Goal: Task Accomplishment & Management: Manage account settings

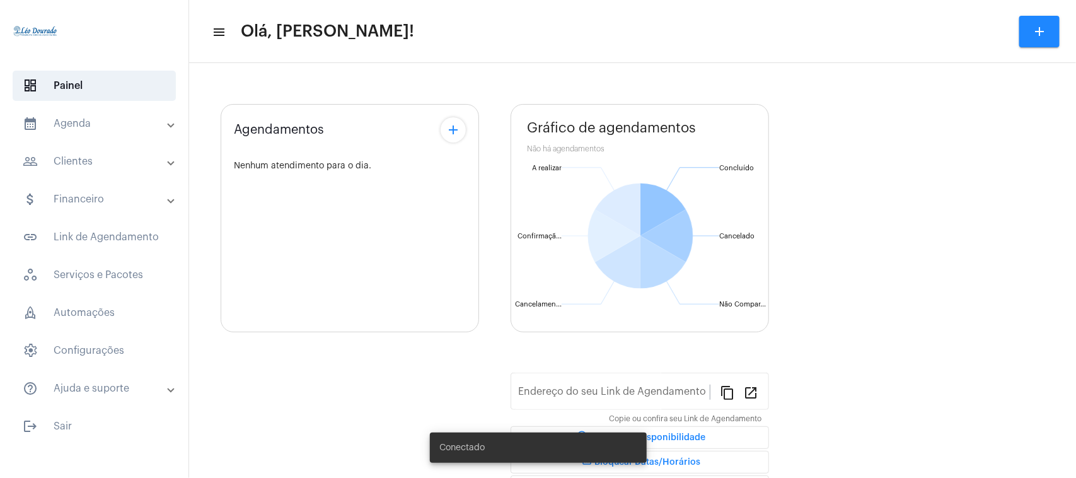
type input "[URL][DOMAIN_NAME][PERSON_NAME]"
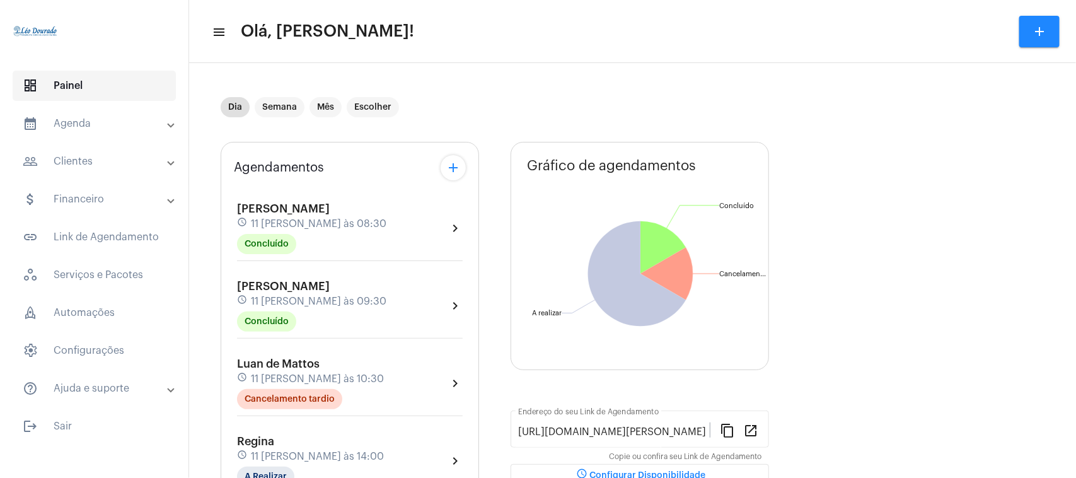
click at [74, 83] on span "dashboard Painel" at bounding box center [94, 86] width 163 height 30
click at [76, 117] on mat-panel-title "calendar_month_outlined Agenda" at bounding box center [96, 123] width 146 height 15
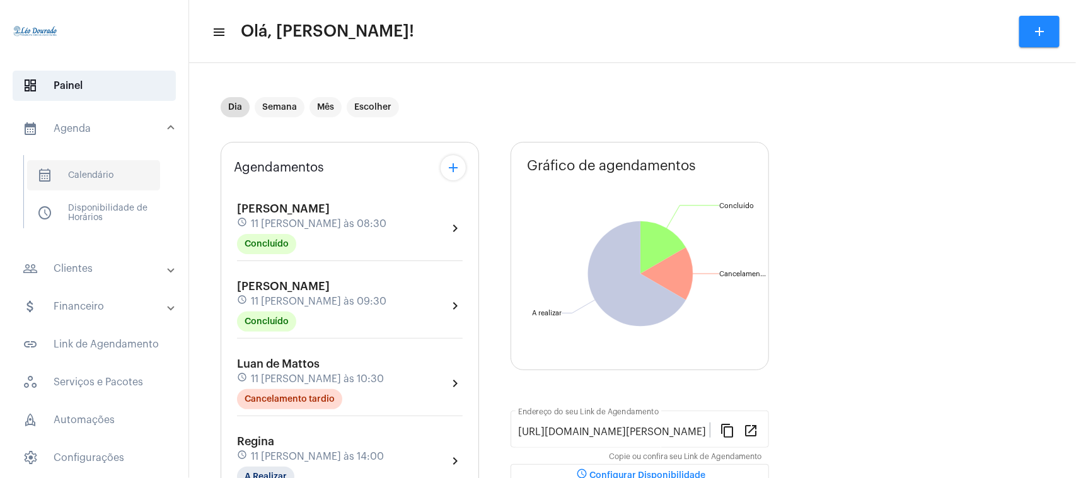
click at [82, 171] on span "calendar_month_outlined Calendário" at bounding box center [93, 175] width 133 height 30
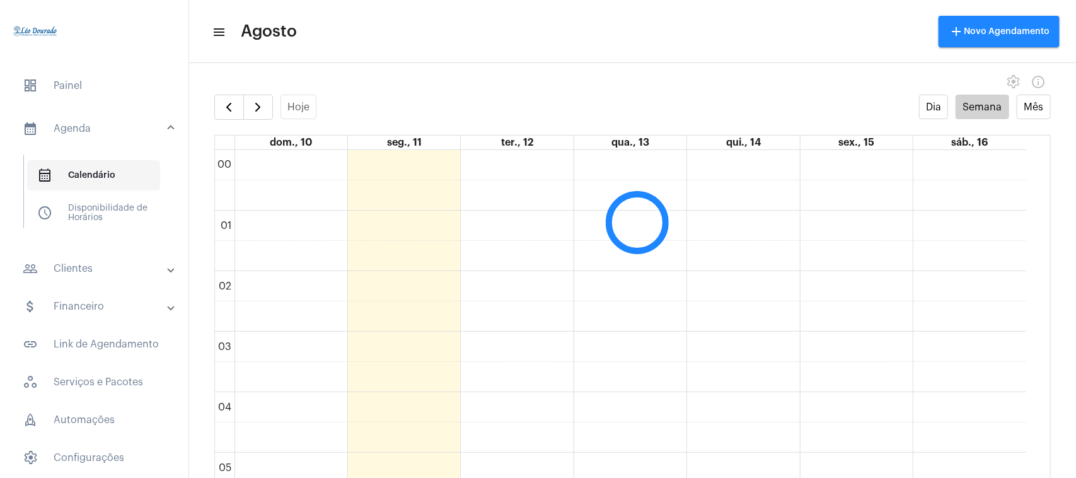
scroll to position [364, 0]
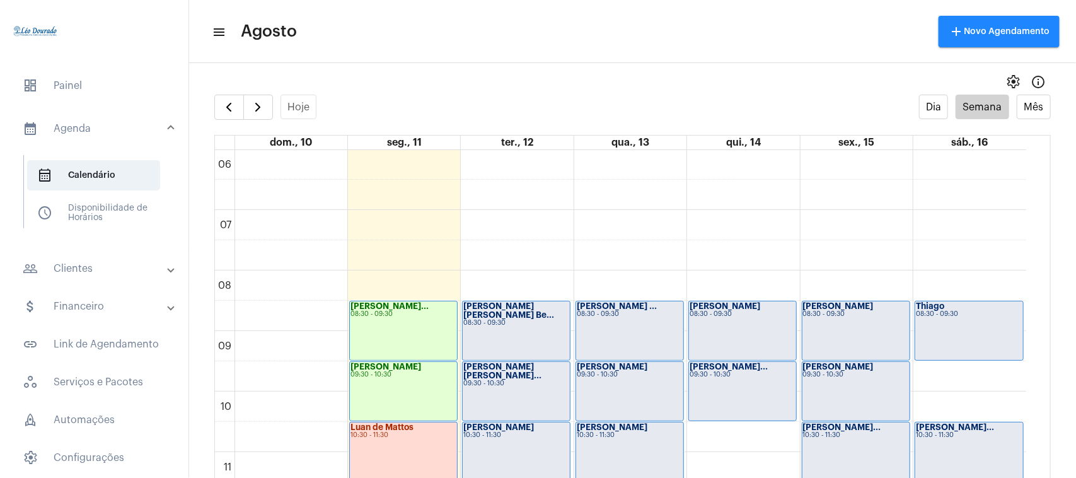
click at [74, 266] on mat-panel-title "people_outline Clientes" at bounding box center [96, 268] width 146 height 15
click at [86, 208] on span "people_outline Meus Clientes" at bounding box center [93, 215] width 133 height 30
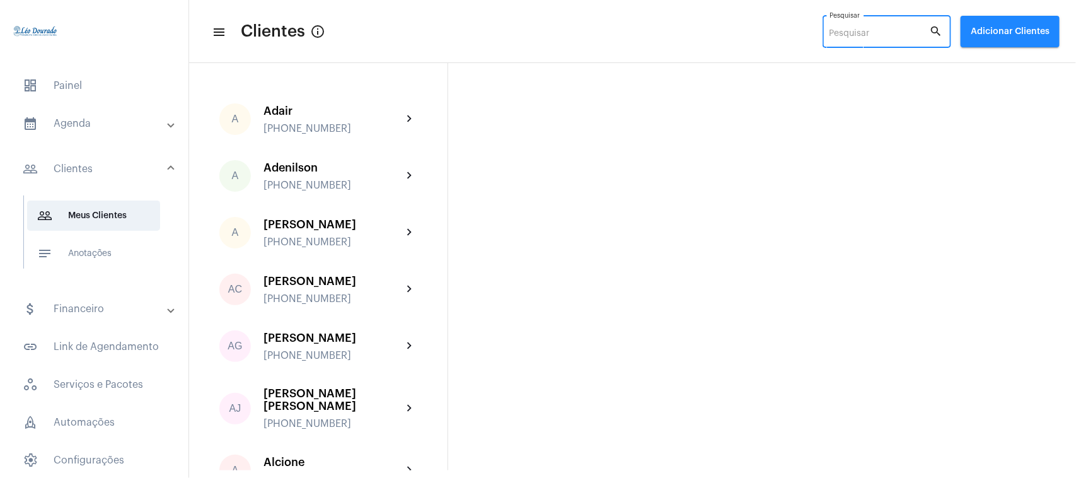
click at [855, 35] on input "Pesquisar" at bounding box center [879, 34] width 100 height 10
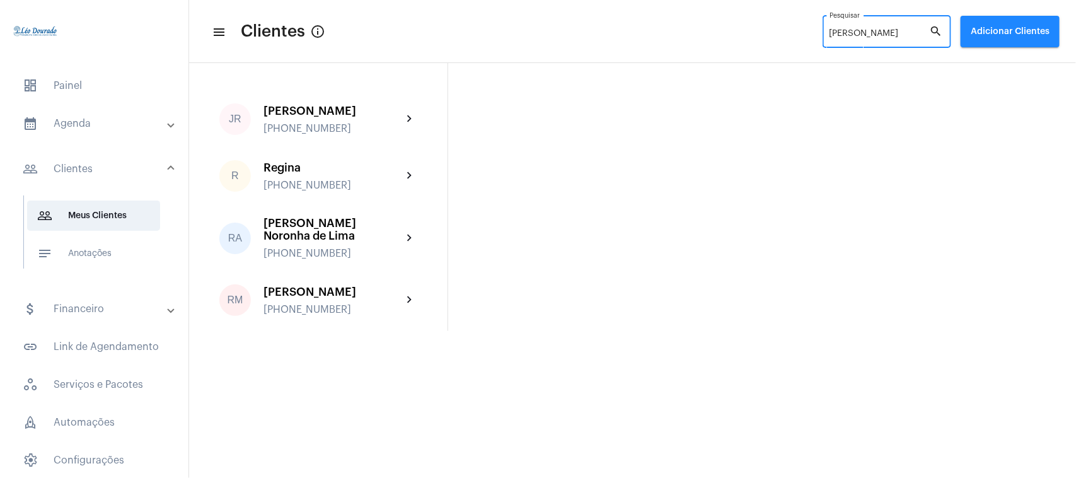
type input "[PERSON_NAME]"
click at [67, 124] on mat-panel-title "calendar_month_outlined Agenda" at bounding box center [96, 123] width 146 height 15
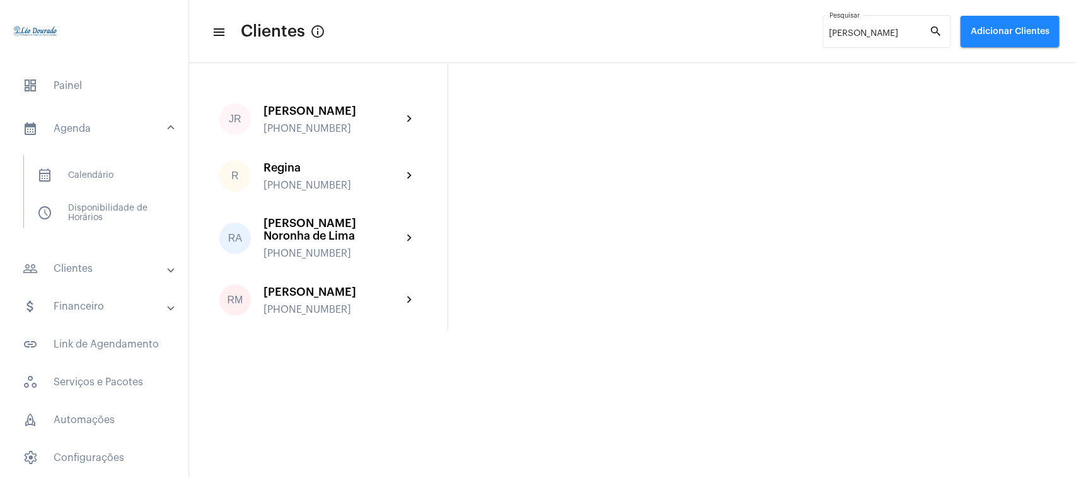
drag, startPoint x: 78, startPoint y: 166, endPoint x: 541, endPoint y: 211, distance: 465.5
click at [541, 211] on div "JR [PERSON_NAME] [PHONE_NUMBER] chevron_right R [PERSON_NAME] [PHONE_NUMBER] ch…" at bounding box center [632, 197] width 887 height 268
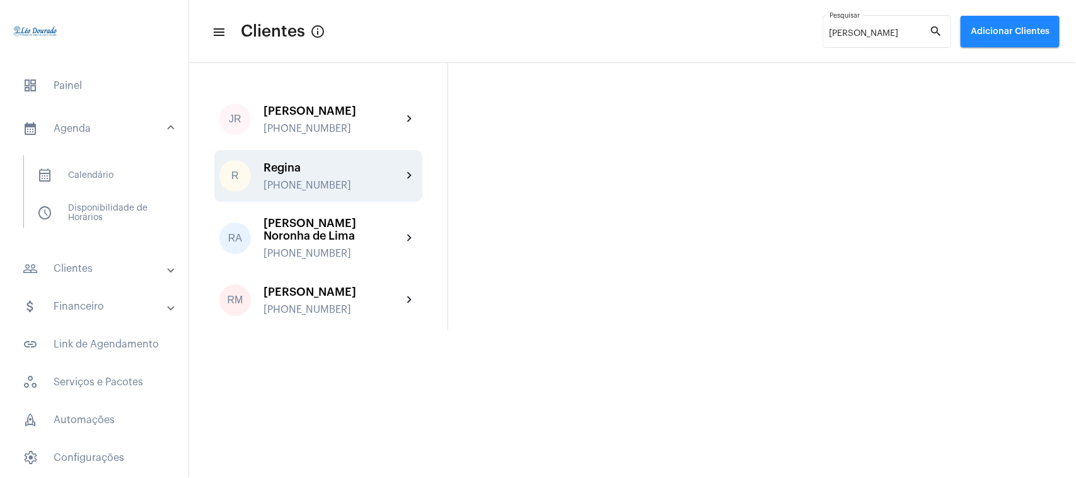
click at [325, 177] on div "[PERSON_NAME] [PHONE_NUMBER]" at bounding box center [332, 176] width 139 height 30
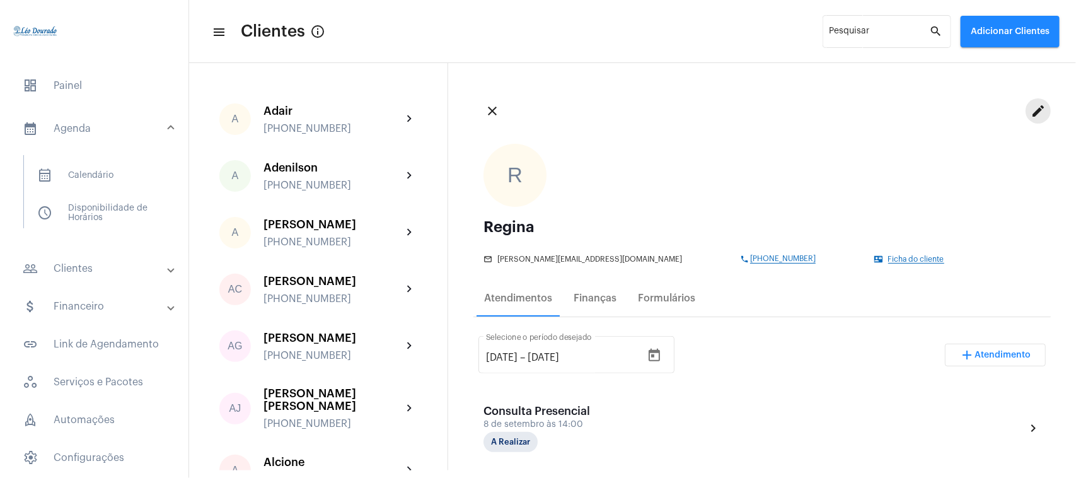
click at [1031, 106] on mat-icon "edit" at bounding box center [1038, 110] width 15 height 15
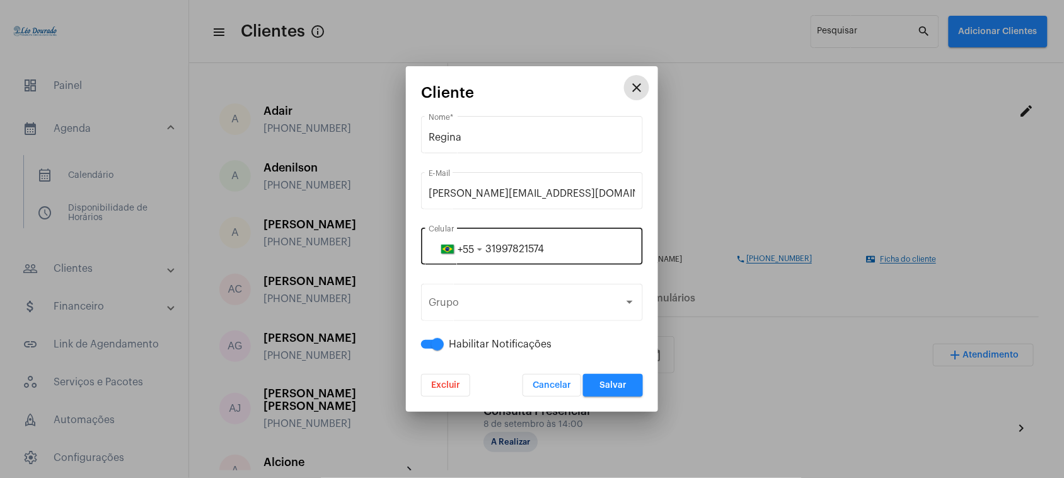
click at [574, 252] on input "31997821574" at bounding box center [532, 248] width 207 height 11
drag, startPoint x: 487, startPoint y: 246, endPoint x: 584, endPoint y: 244, distance: 97.1
click at [584, 244] on input "31997821574" at bounding box center [532, 248] width 207 height 11
type input "31991041787"
click at [613, 382] on span "Salvar" at bounding box center [612, 385] width 27 height 9
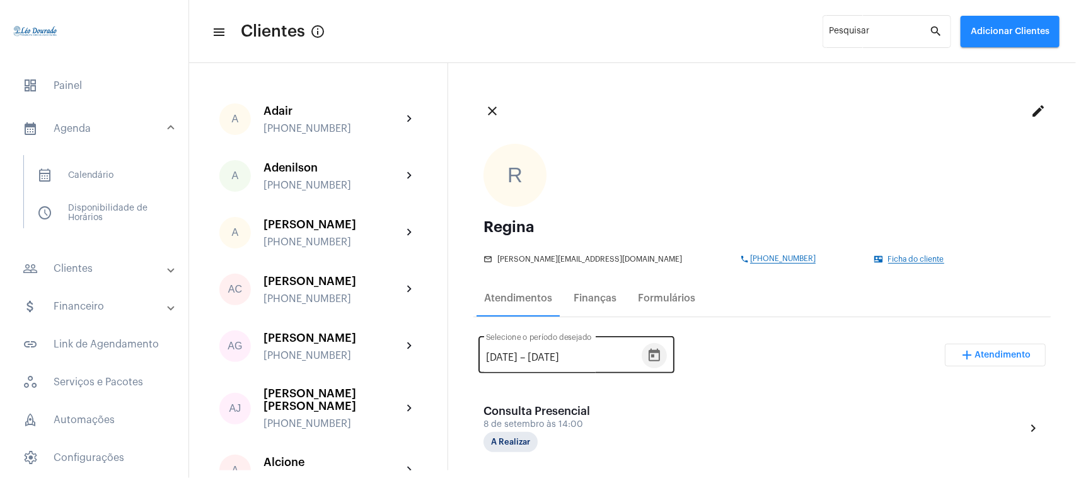
click at [660, 354] on icon "Open calendar" at bounding box center [654, 355] width 11 height 13
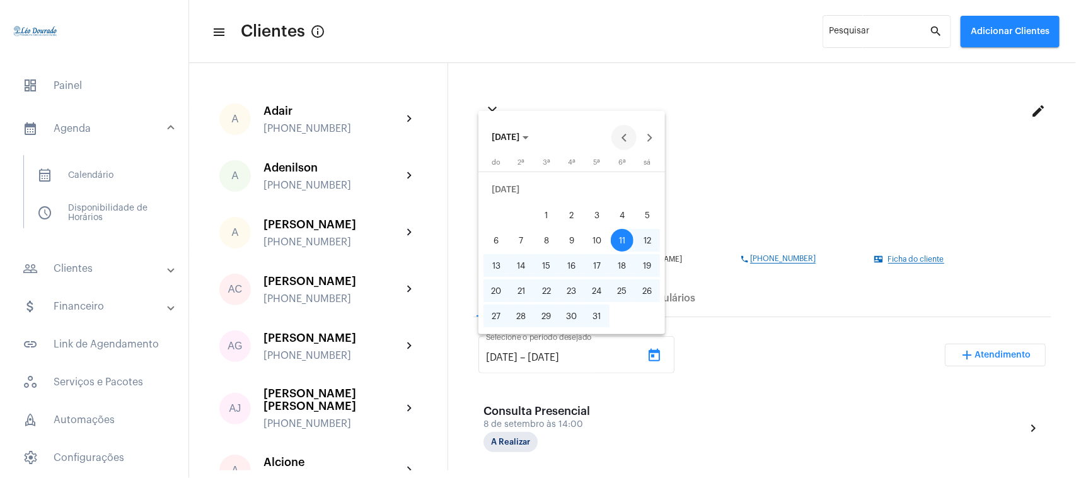
click at [628, 141] on button "Previous month" at bounding box center [623, 137] width 25 height 25
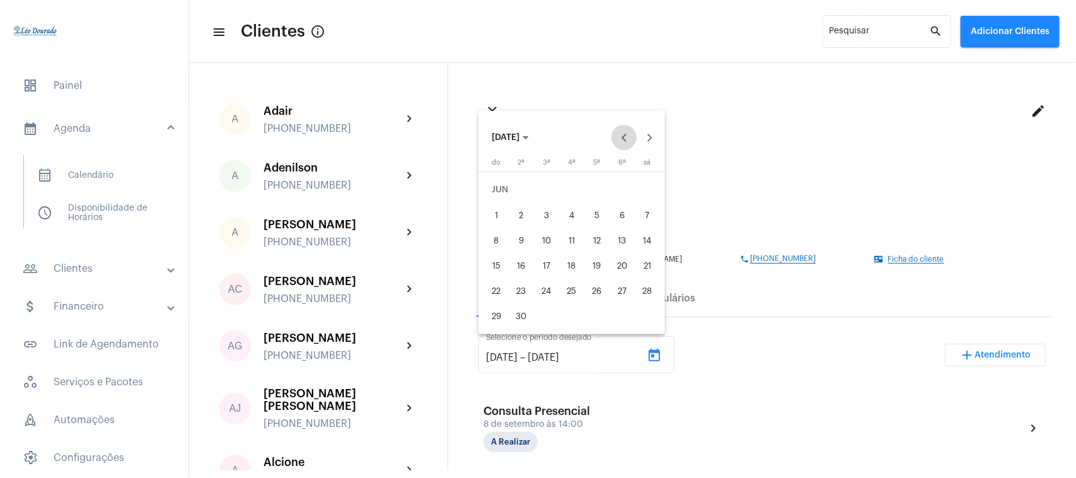
click at [628, 141] on button "Previous month" at bounding box center [623, 137] width 25 height 25
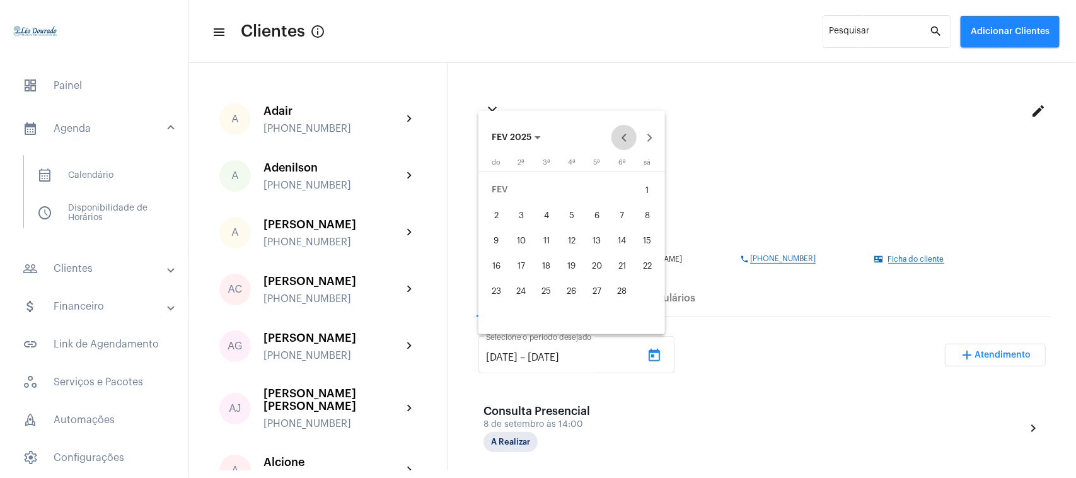
click at [628, 141] on button "Previous month" at bounding box center [623, 137] width 25 height 25
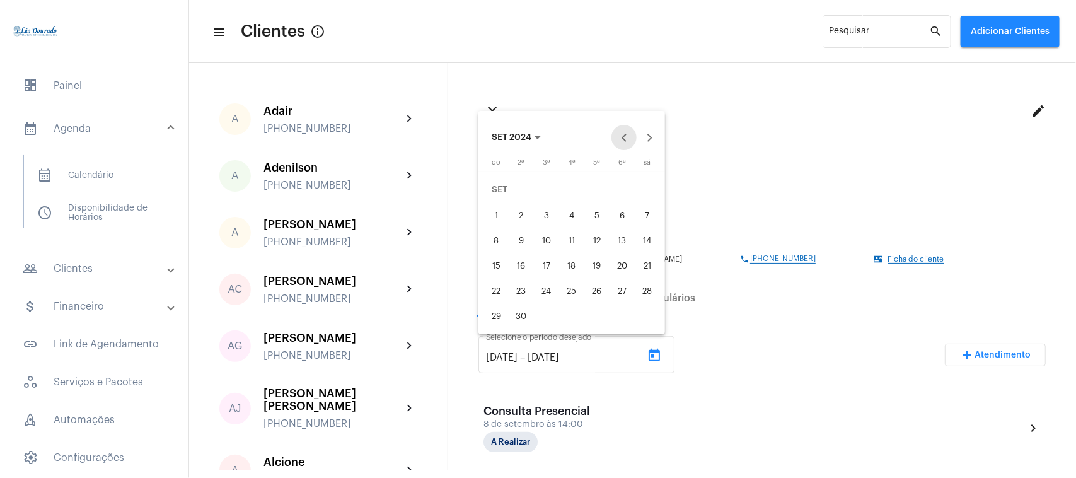
click at [628, 141] on button "Previous month" at bounding box center [623, 137] width 25 height 25
click at [517, 216] on div "1" at bounding box center [521, 215] width 23 height 23
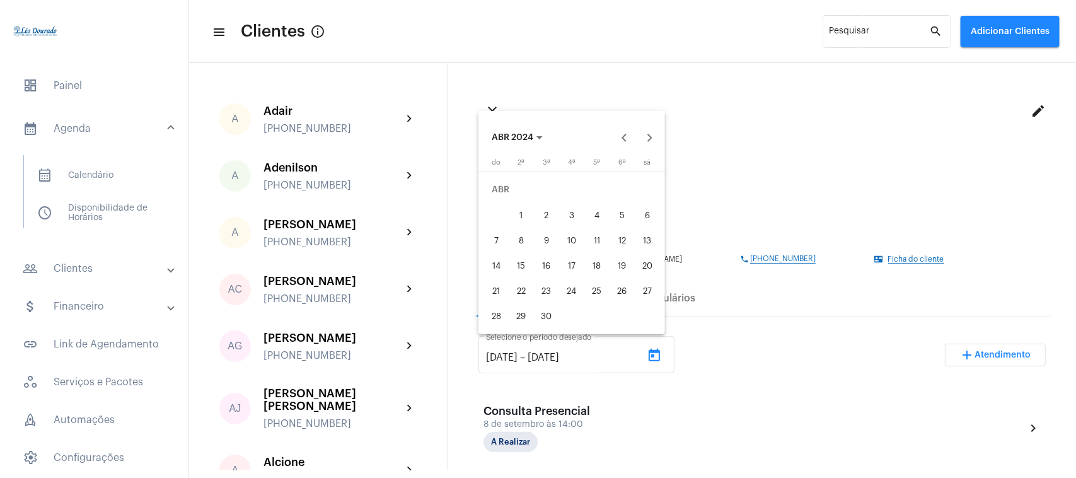
type input "1/4/2024"
click at [645, 136] on button "Next month" at bounding box center [649, 137] width 25 height 25
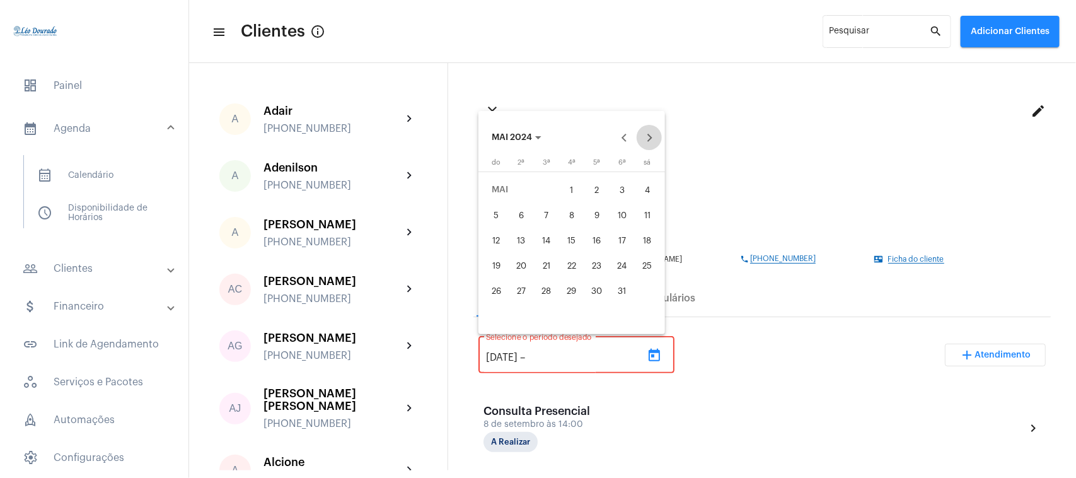
click at [645, 136] on button "Next month" at bounding box center [649, 137] width 25 height 25
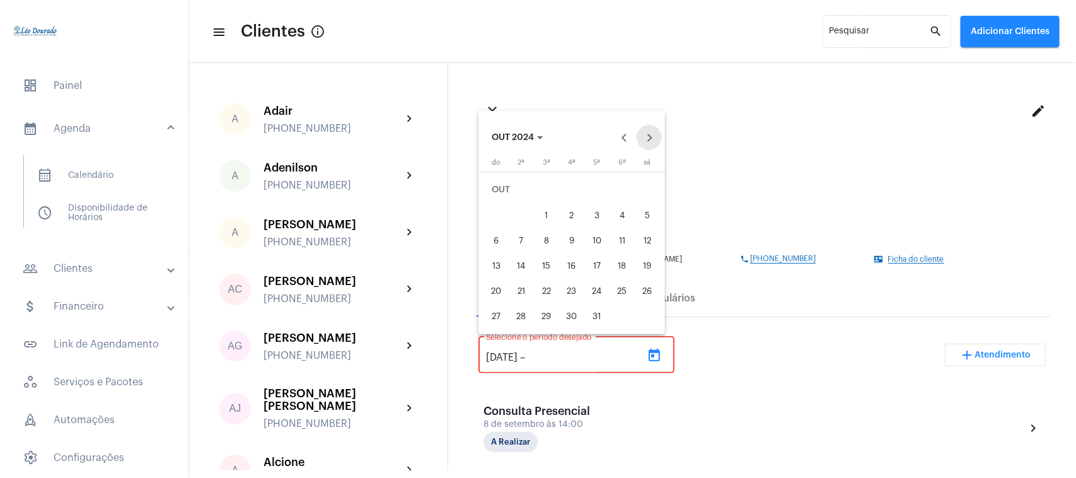
click at [645, 136] on button "Next month" at bounding box center [649, 137] width 25 height 25
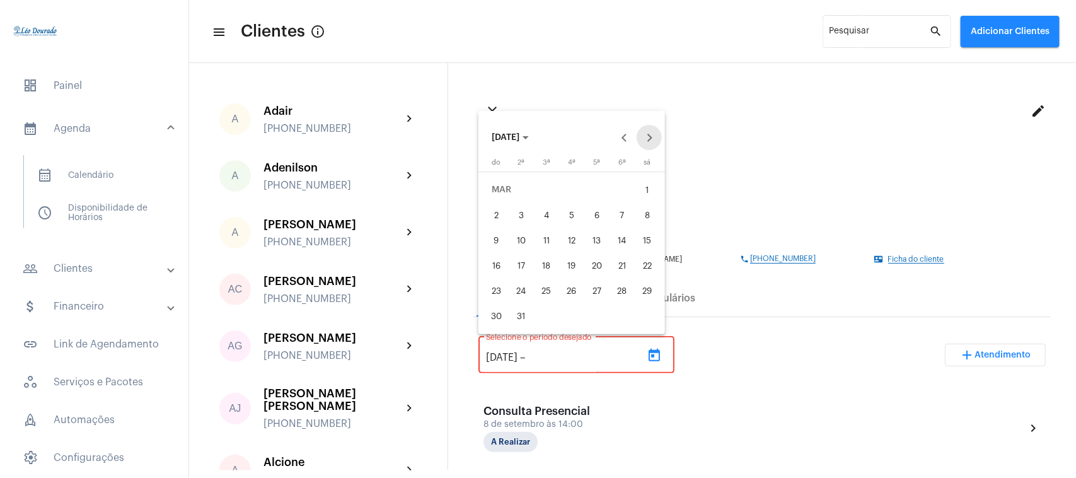
click at [645, 136] on button "Next month" at bounding box center [649, 137] width 25 height 25
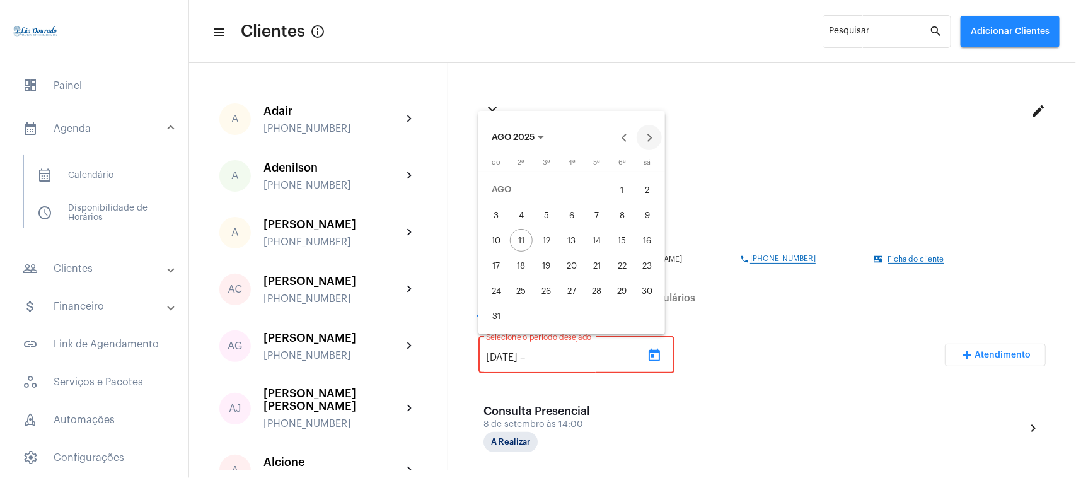
click at [645, 136] on button "Next month" at bounding box center [649, 137] width 25 height 25
click at [626, 137] on button "Previous month" at bounding box center [623, 137] width 25 height 25
click at [543, 243] on div "12" at bounding box center [546, 240] width 23 height 23
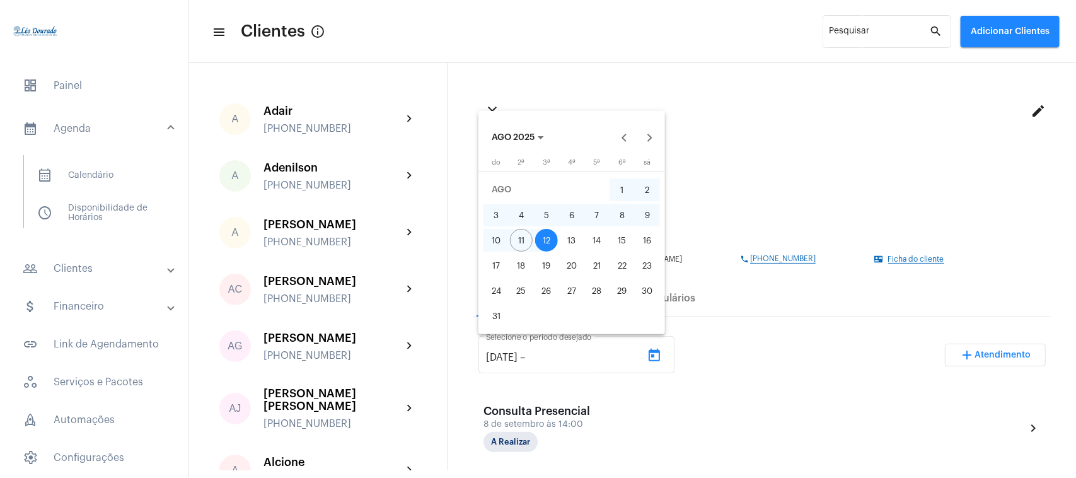
type input "12/8/2025"
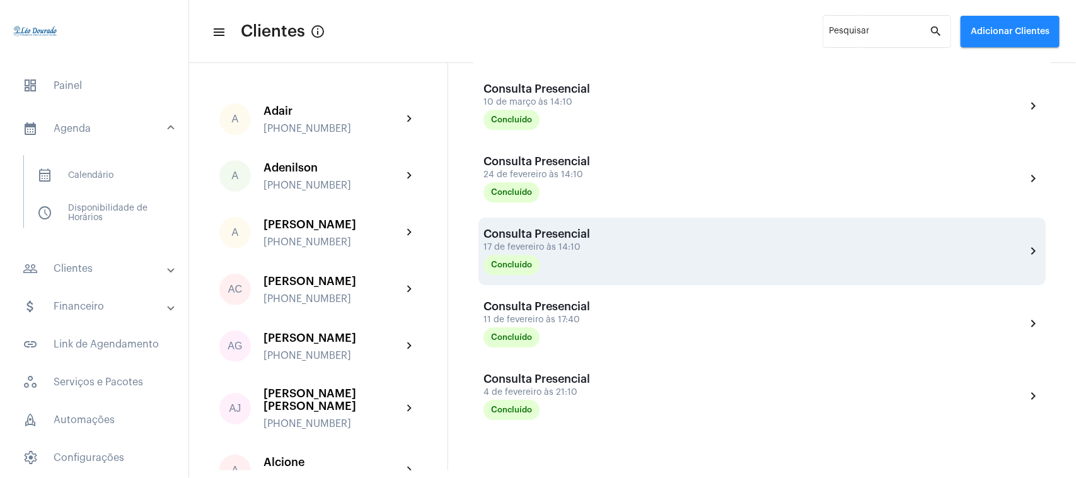
scroll to position [1689, 0]
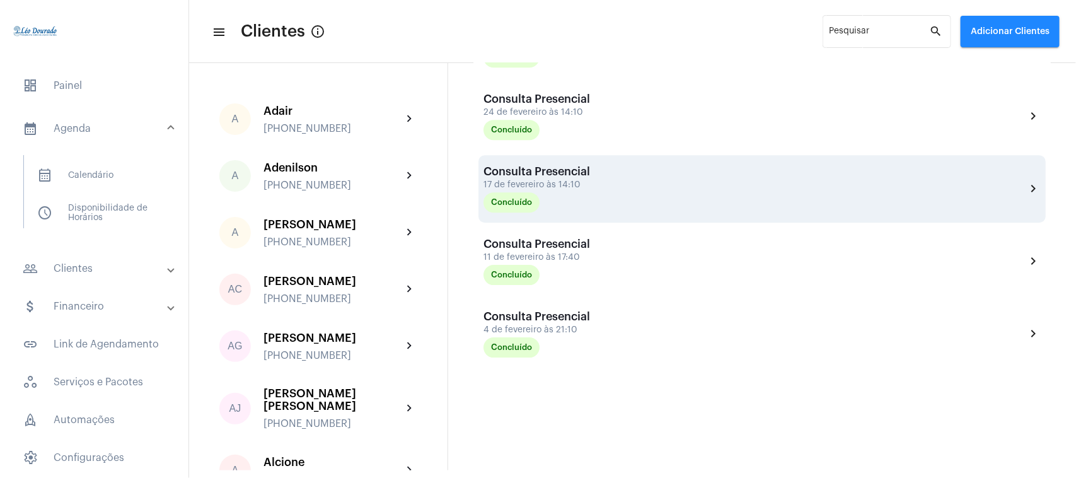
click at [622, 328] on div "Consulta Presencial 4 de fevereiro às 21:10 Concluído chevron_right" at bounding box center [761, 333] width 557 height 47
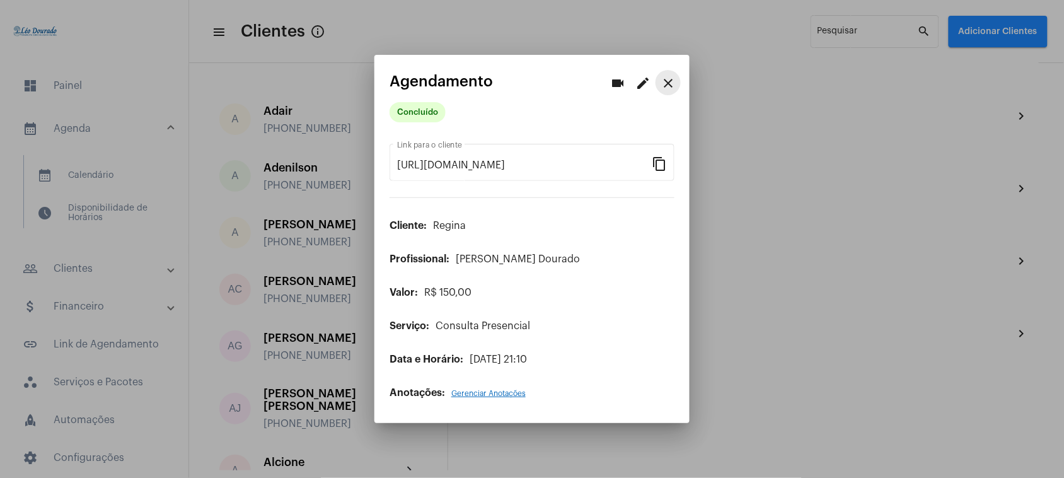
click at [669, 86] on mat-icon "close" at bounding box center [668, 83] width 15 height 15
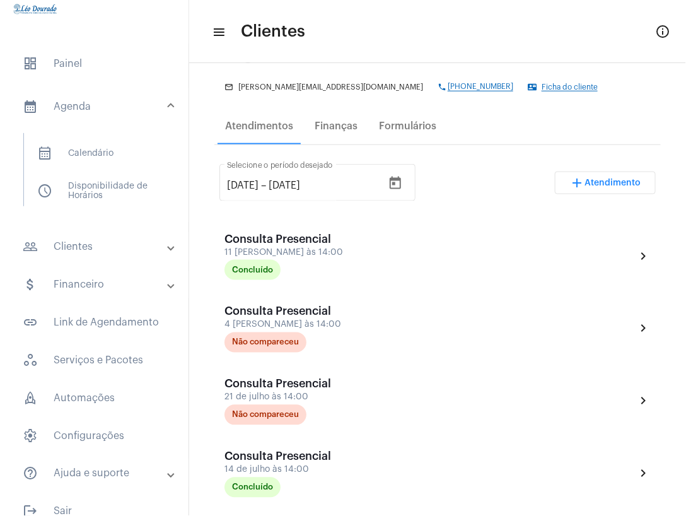
scroll to position [39, 0]
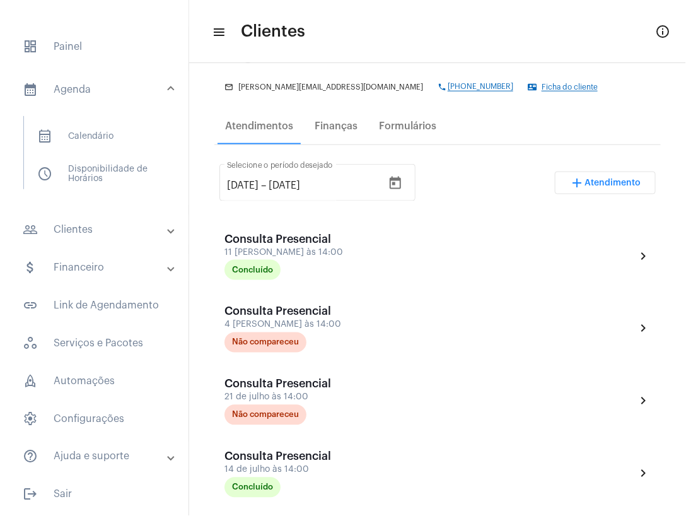
click at [71, 219] on mat-expansion-panel-header "people_outline Clientes" at bounding box center [98, 229] width 181 height 30
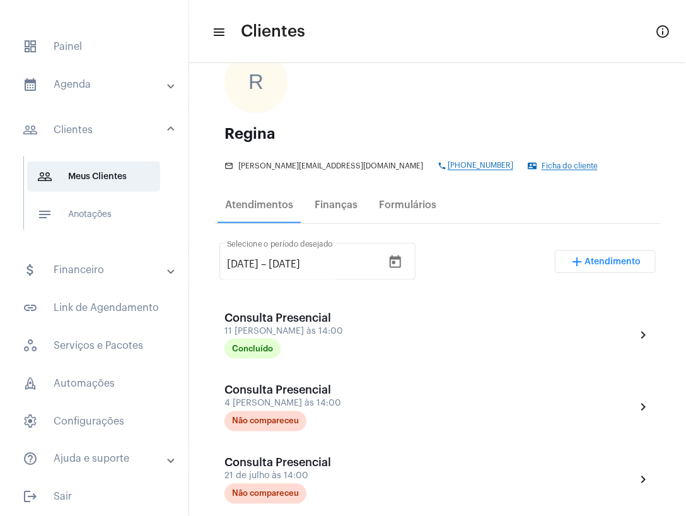
scroll to position [0, 0]
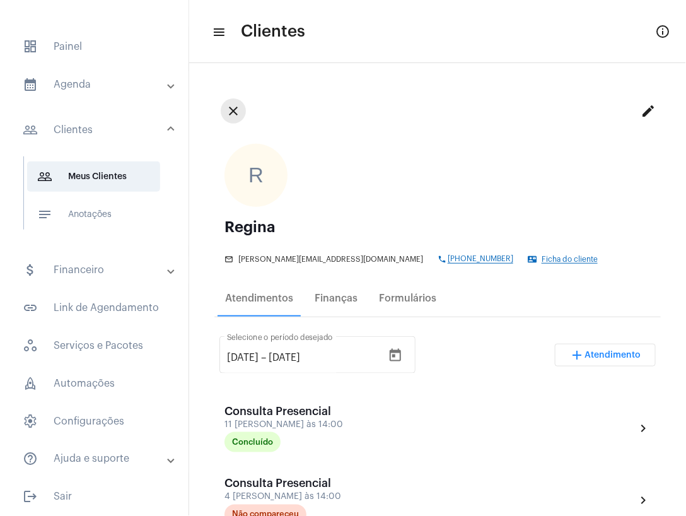
click at [230, 107] on mat-icon "close" at bounding box center [233, 110] width 15 height 15
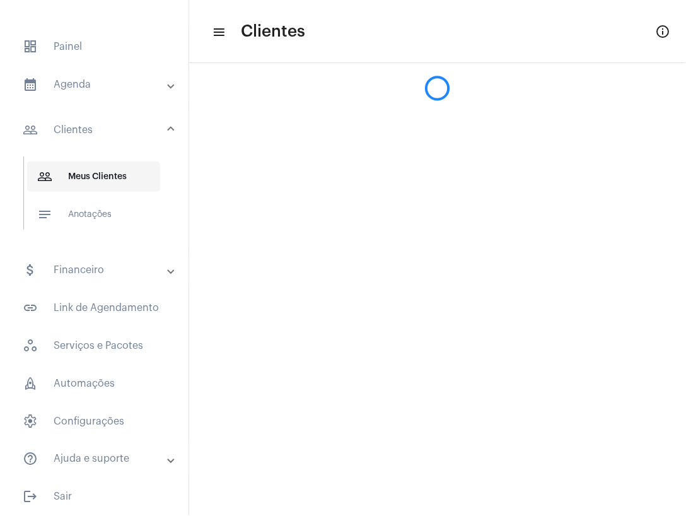
click at [120, 169] on span "people_outline Meus Clientes" at bounding box center [93, 176] width 133 height 30
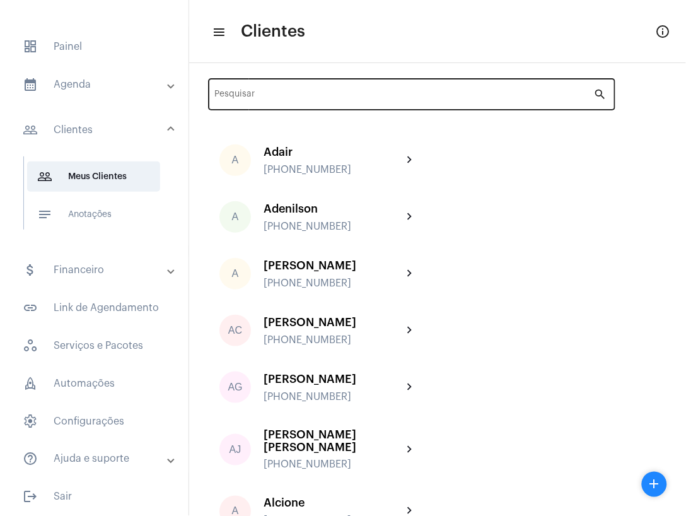
click at [321, 86] on div "Pesquisar" at bounding box center [404, 93] width 379 height 35
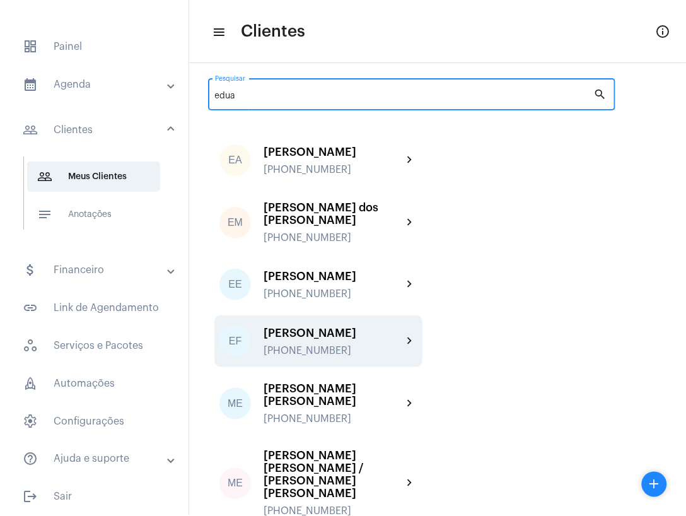
type input "edua"
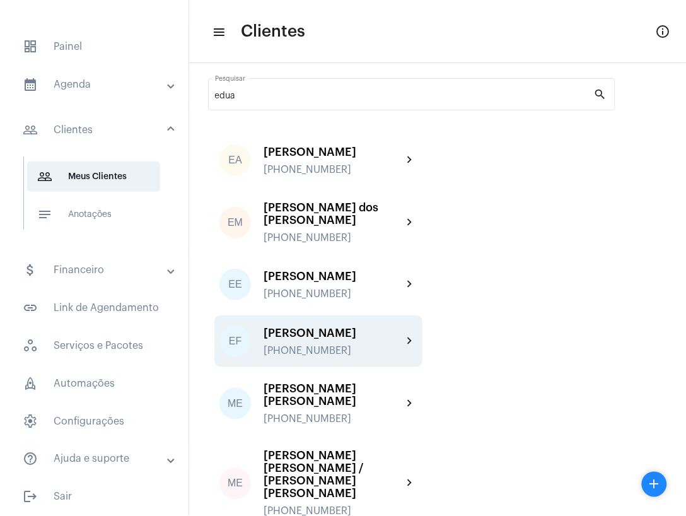
click at [347, 334] on div "Eduardo Felipe Rodrigues Quista" at bounding box center [332, 333] width 139 height 13
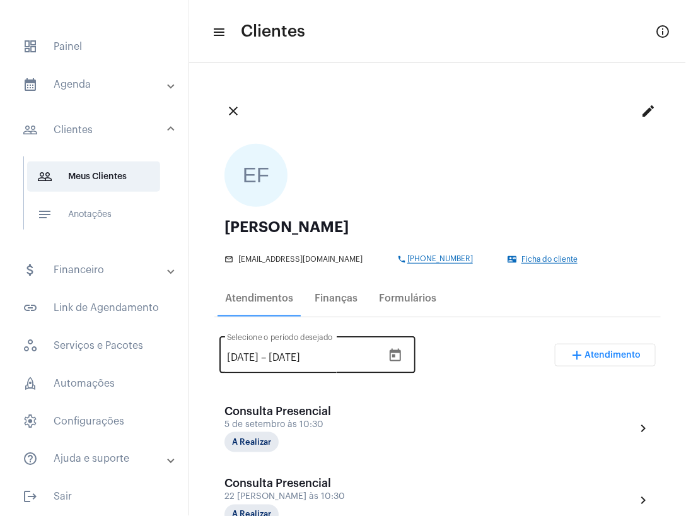
click at [401, 352] on icon "Open calendar" at bounding box center [395, 355] width 11 height 13
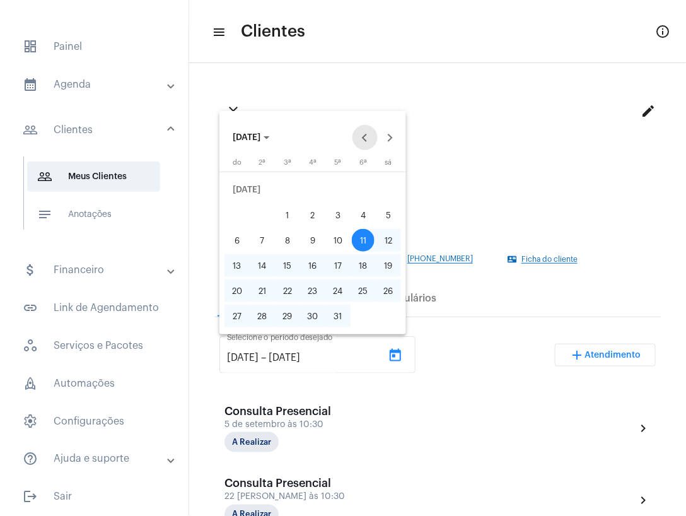
click at [361, 140] on button "Previous month" at bounding box center [364, 137] width 25 height 25
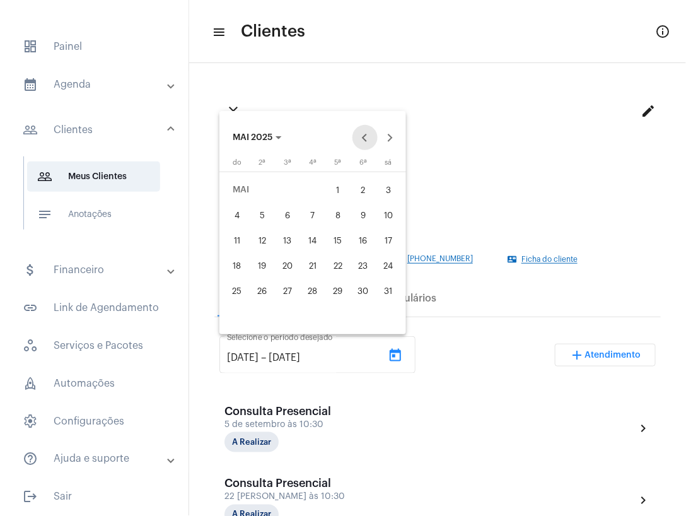
click at [361, 140] on button "Previous month" at bounding box center [364, 137] width 25 height 25
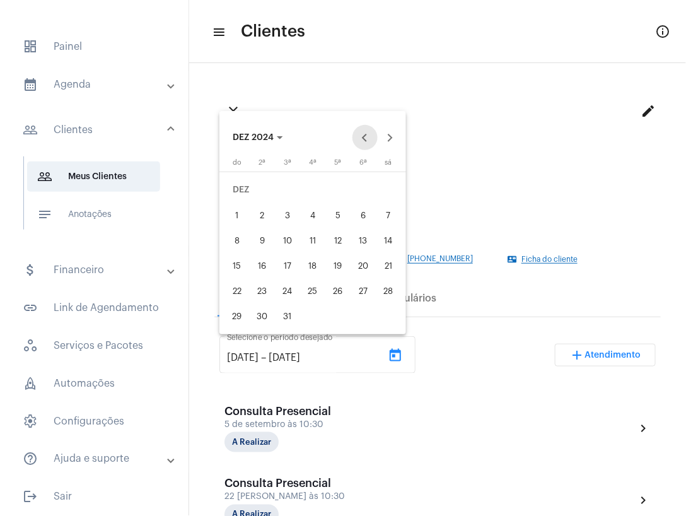
click at [361, 140] on button "Previous month" at bounding box center [364, 137] width 25 height 25
click at [360, 148] on button "Previous month" at bounding box center [364, 137] width 25 height 25
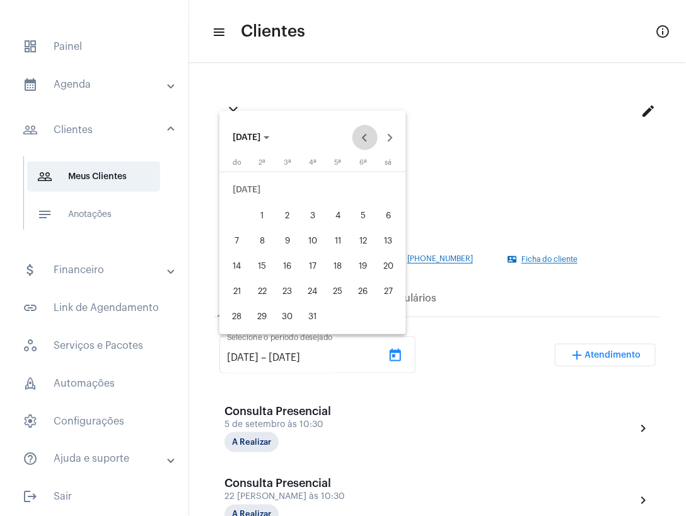
click at [360, 148] on button "Previous month" at bounding box center [364, 137] width 25 height 25
click at [367, 190] on div "1" at bounding box center [363, 189] width 23 height 23
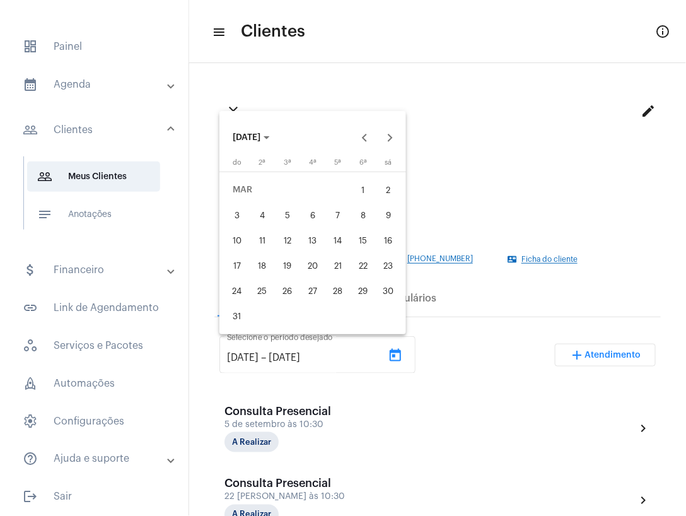
type input "1/3/2024"
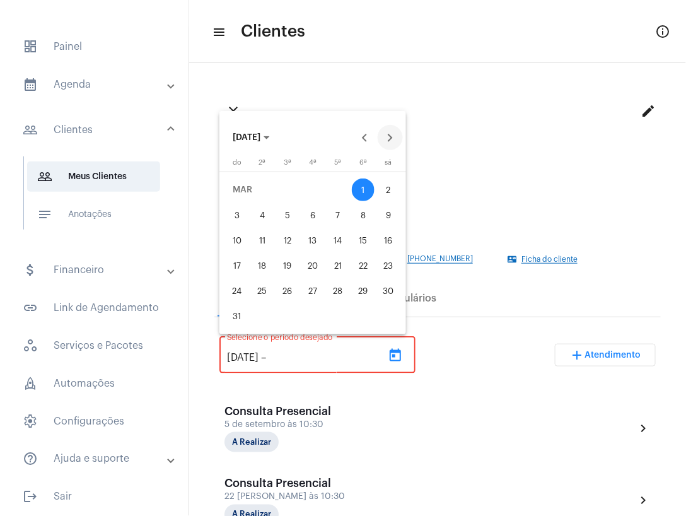
click at [391, 136] on button "Next month" at bounding box center [390, 137] width 25 height 25
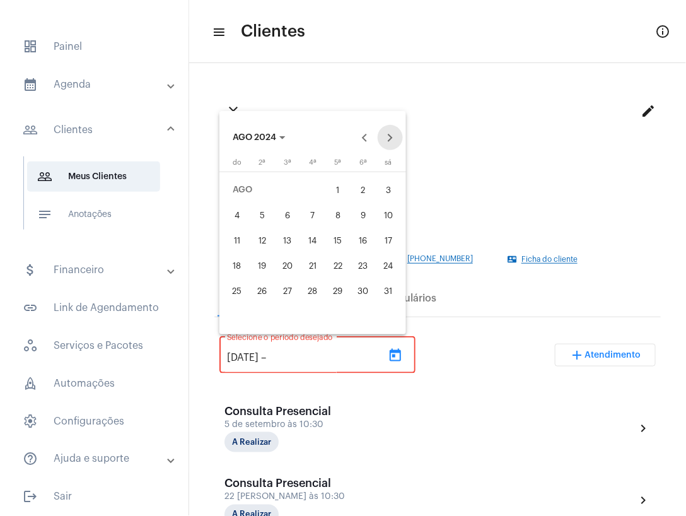
click at [391, 136] on button "Next month" at bounding box center [390, 137] width 25 height 25
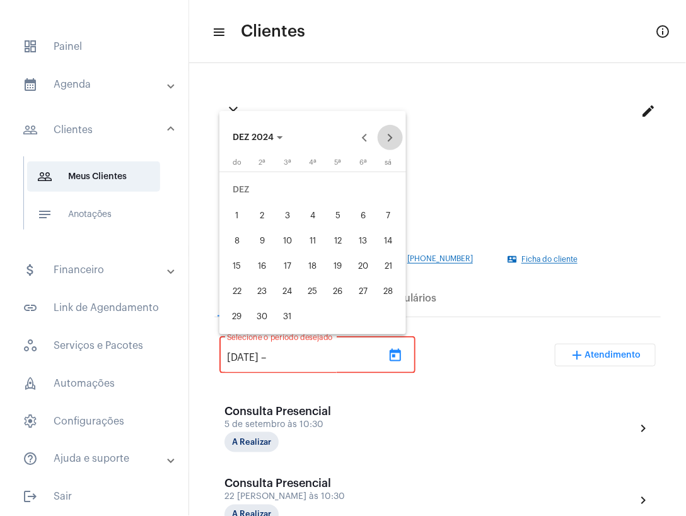
click at [391, 136] on button "Next month" at bounding box center [390, 137] width 25 height 25
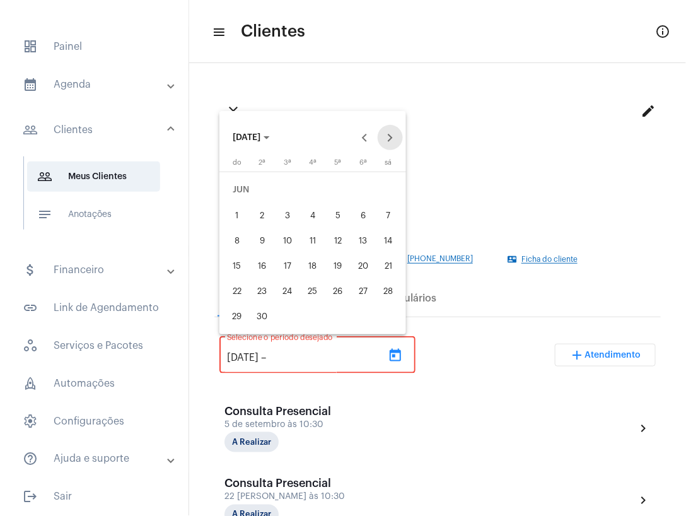
click at [391, 136] on button "Next month" at bounding box center [390, 137] width 25 height 25
click at [370, 136] on button "Previous month" at bounding box center [364, 137] width 25 height 25
click at [263, 241] on div "11" at bounding box center [262, 240] width 23 height 23
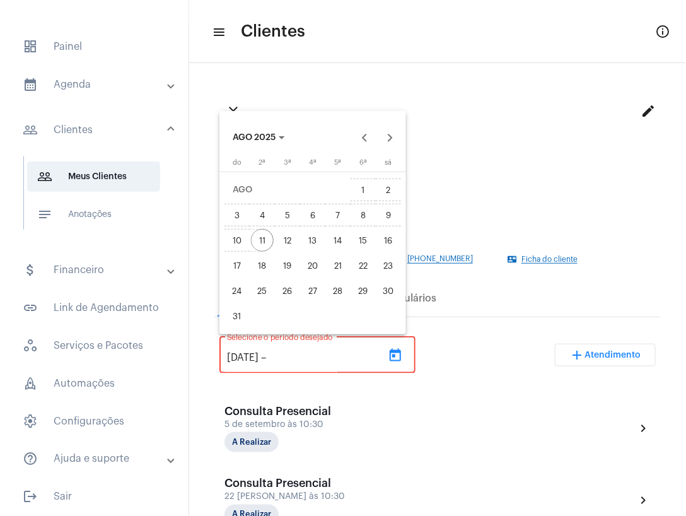
type input "11/8/2025"
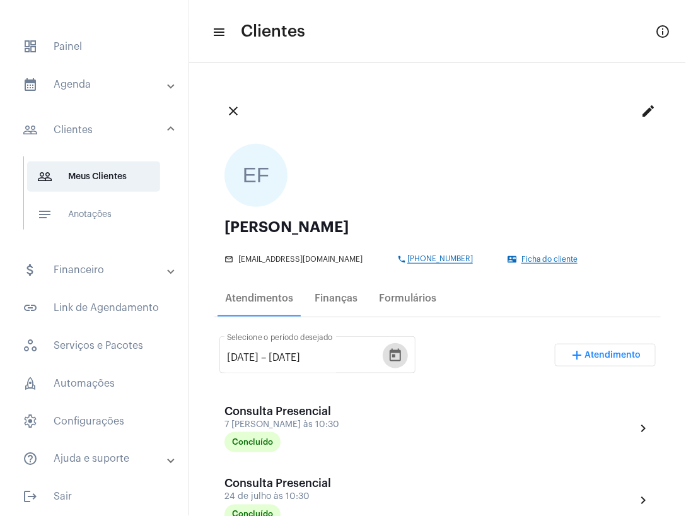
click at [231, 115] on mat-icon "close" at bounding box center [233, 110] width 15 height 15
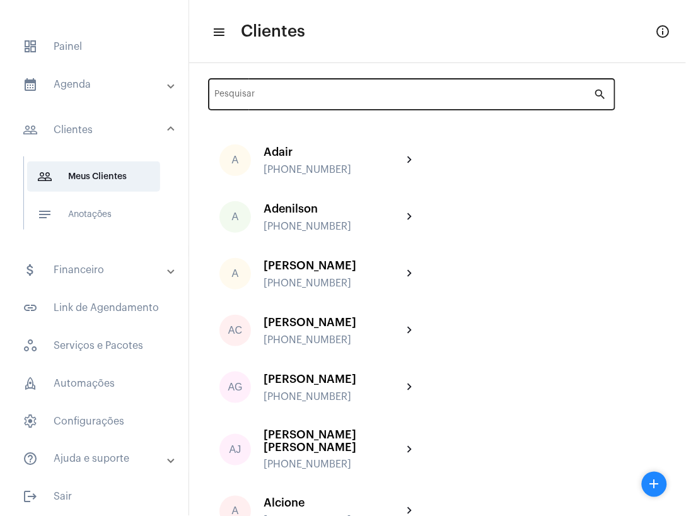
click at [282, 98] on input "Pesquisar" at bounding box center [404, 96] width 379 height 10
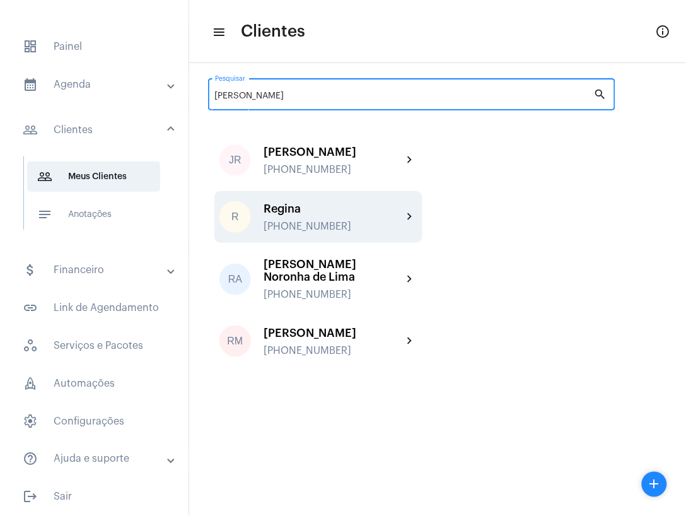
type input "regina"
click at [321, 202] on div "R Regina +5531991041787 chevron_right" at bounding box center [318, 217] width 208 height 52
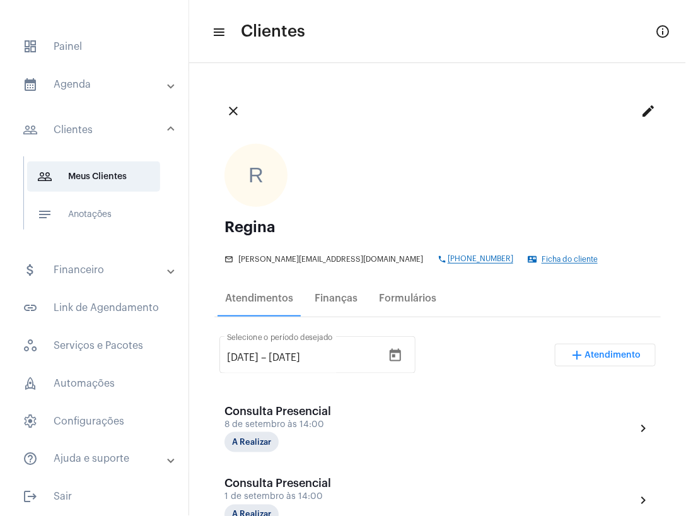
click at [230, 111] on mat-icon "close" at bounding box center [233, 110] width 15 height 15
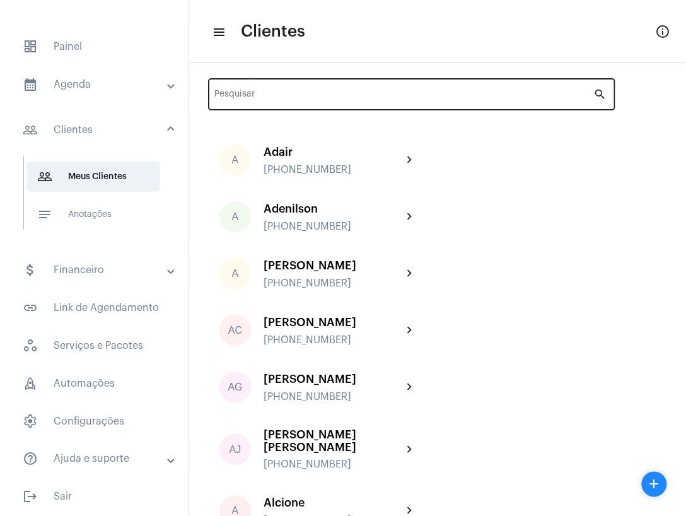
click at [507, 100] on input "Pesquisar" at bounding box center [404, 96] width 379 height 10
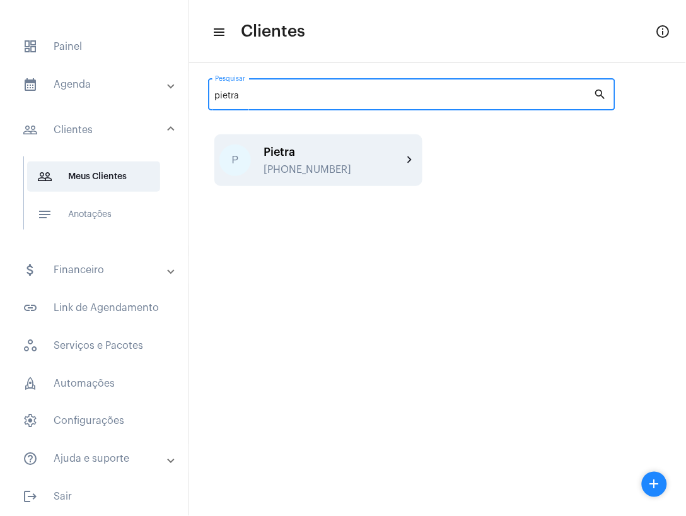
type input "pietra"
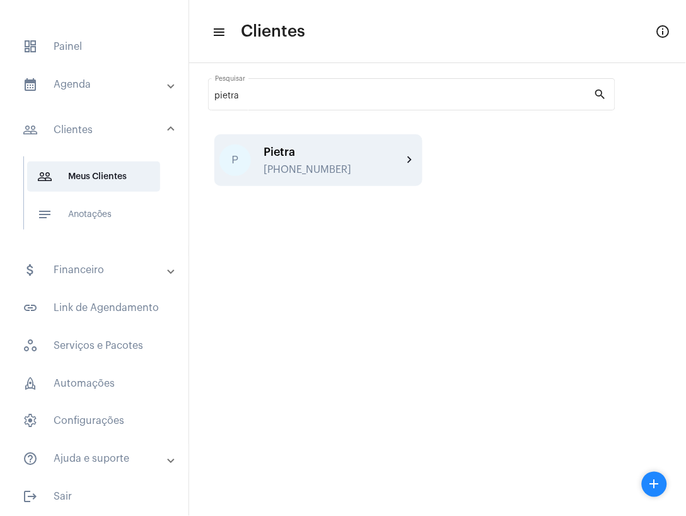
click at [307, 167] on div "+5531997117844" at bounding box center [332, 169] width 139 height 11
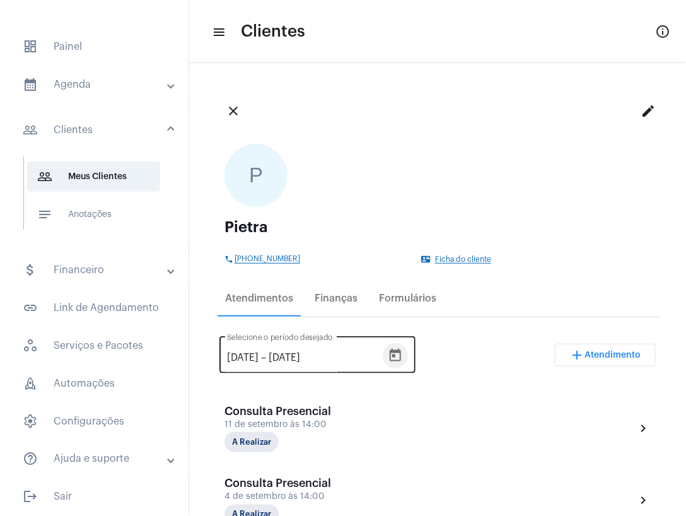
click at [403, 358] on icon "Open calendar" at bounding box center [395, 355] width 15 height 15
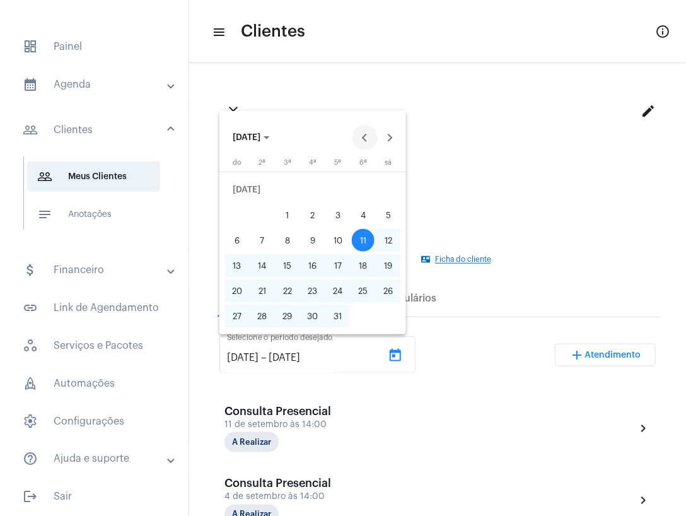
click at [361, 136] on button "Previous month" at bounding box center [364, 137] width 25 height 25
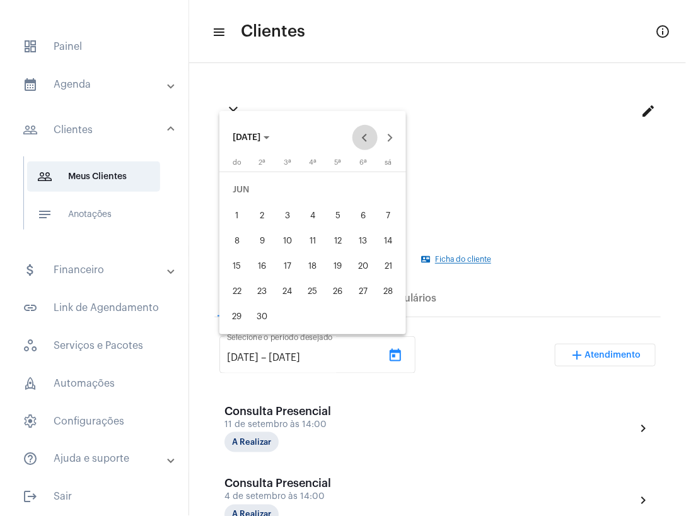
click at [361, 136] on button "Previous month" at bounding box center [364, 137] width 25 height 25
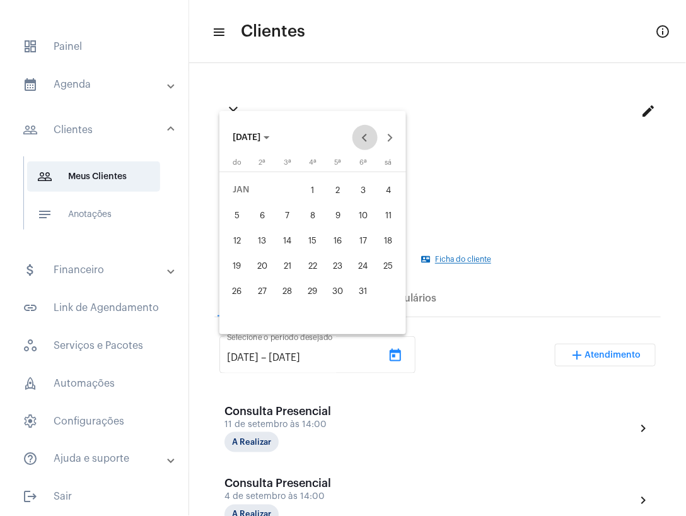
click at [361, 136] on button "Previous month" at bounding box center [364, 137] width 25 height 25
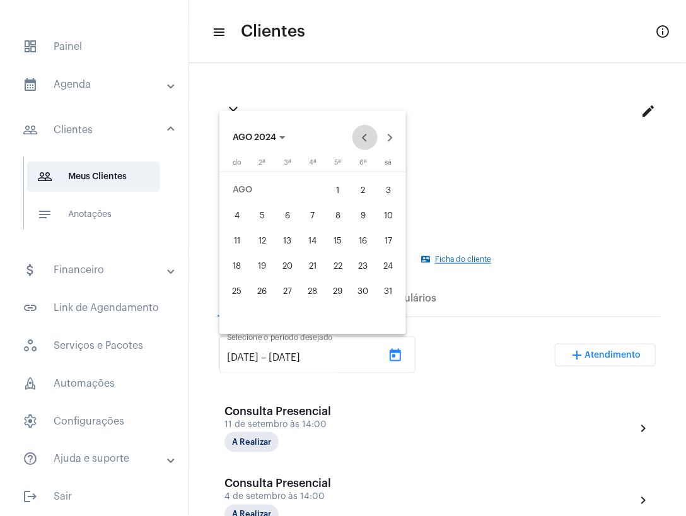
click at [361, 136] on button "Previous month" at bounding box center [364, 137] width 25 height 25
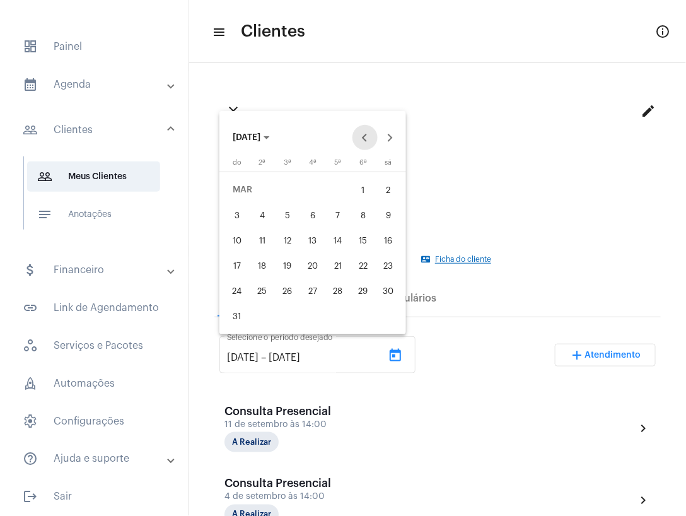
click at [361, 136] on button "Previous month" at bounding box center [364, 137] width 25 height 25
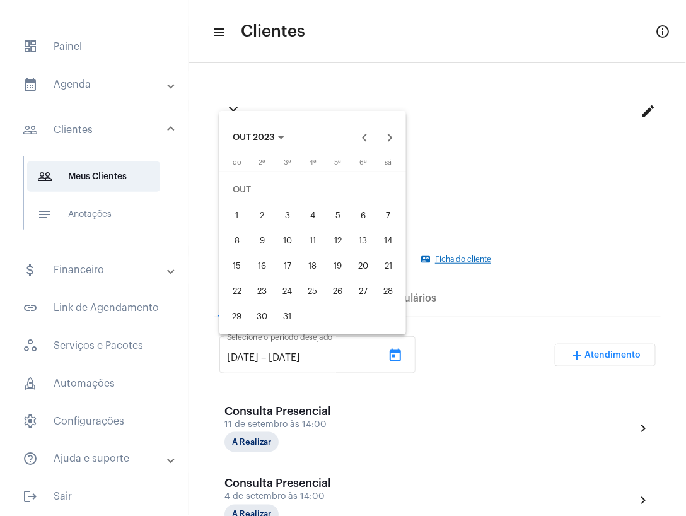
click at [240, 212] on div "1" at bounding box center [237, 215] width 23 height 23
type input "1/10/2023"
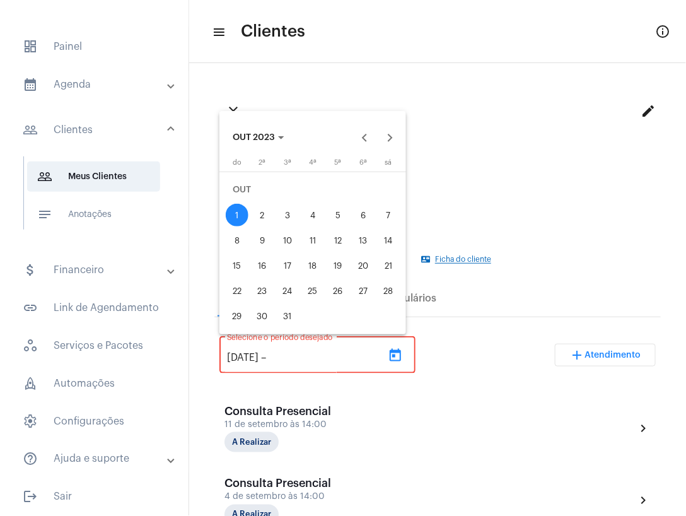
click at [258, 141] on span "OUT 2023" at bounding box center [254, 137] width 42 height 9
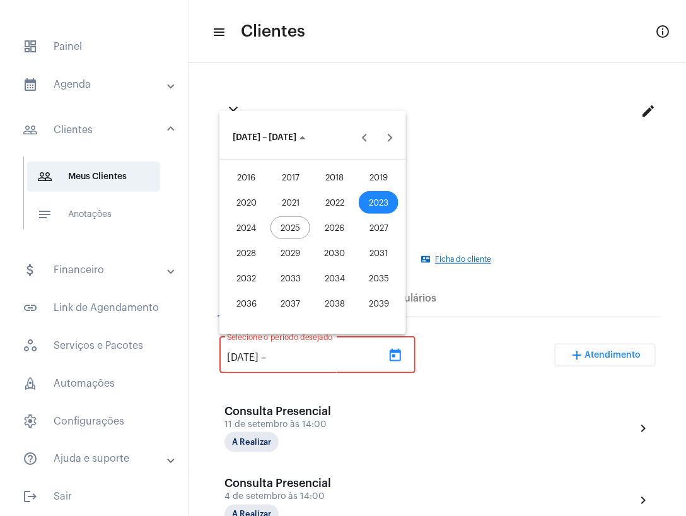
click at [294, 240] on button "2025" at bounding box center [291, 227] width 44 height 25
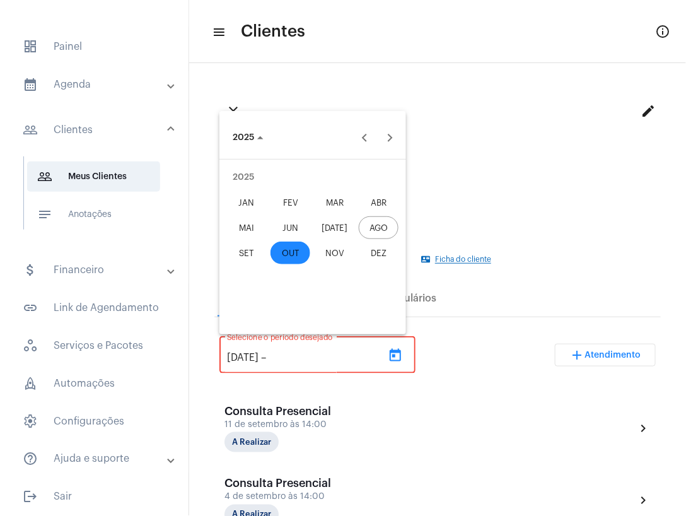
click at [389, 232] on div "AGO" at bounding box center [379, 227] width 40 height 23
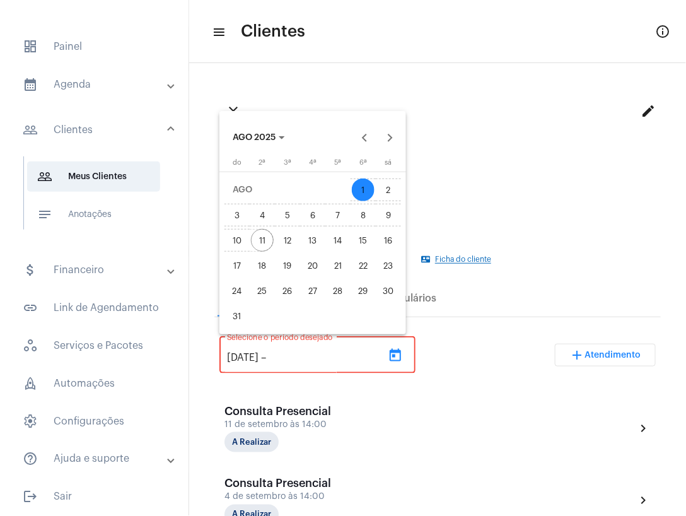
click at [265, 245] on div "11" at bounding box center [262, 240] width 23 height 23
type input "11/8/2025"
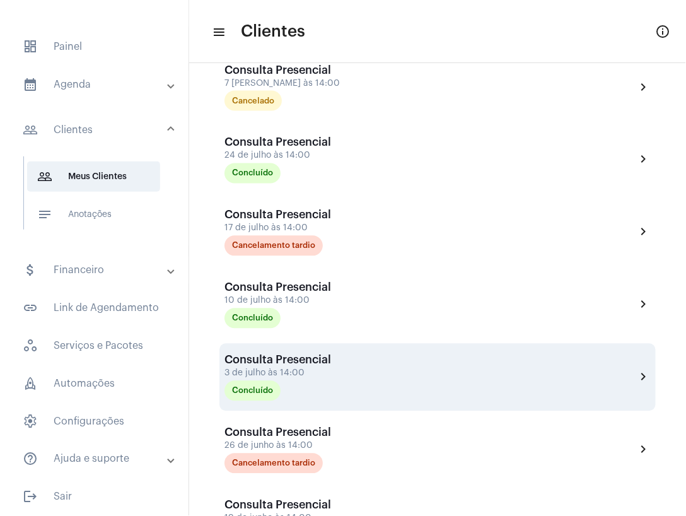
scroll to position [369, 0]
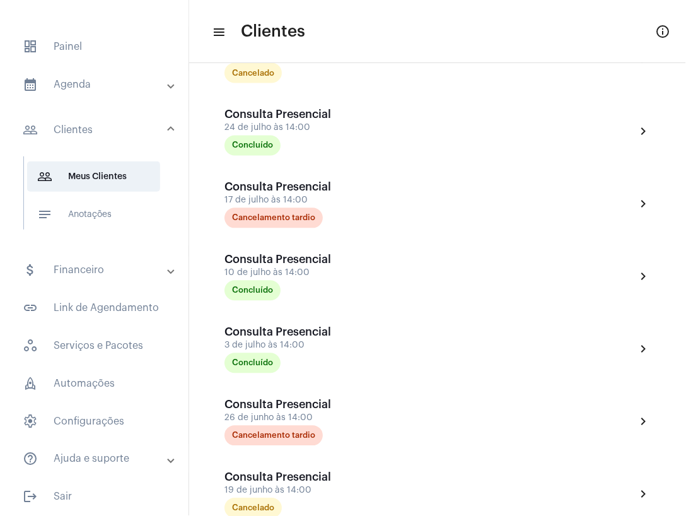
click at [76, 78] on mat-panel-title "calendar_month_outlined Agenda" at bounding box center [96, 84] width 146 height 15
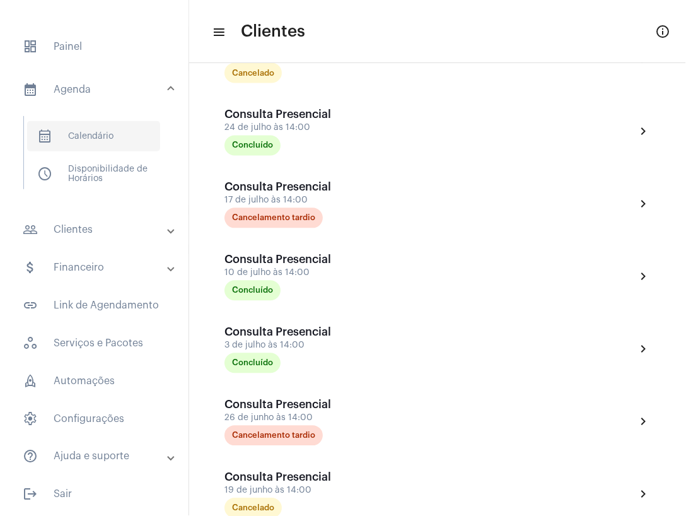
click at [81, 133] on span "calendar_month_outlined Calendário" at bounding box center [93, 136] width 133 height 30
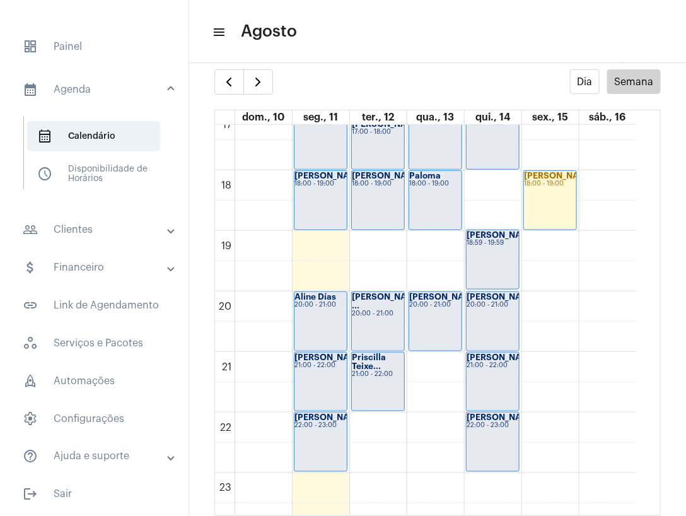
scroll to position [1061, 0]
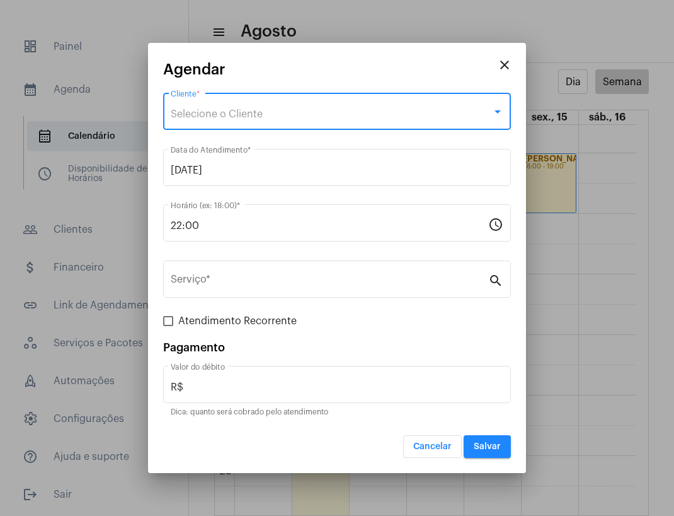
click at [234, 114] on span "Selecione o Cliente" at bounding box center [217, 114] width 92 height 10
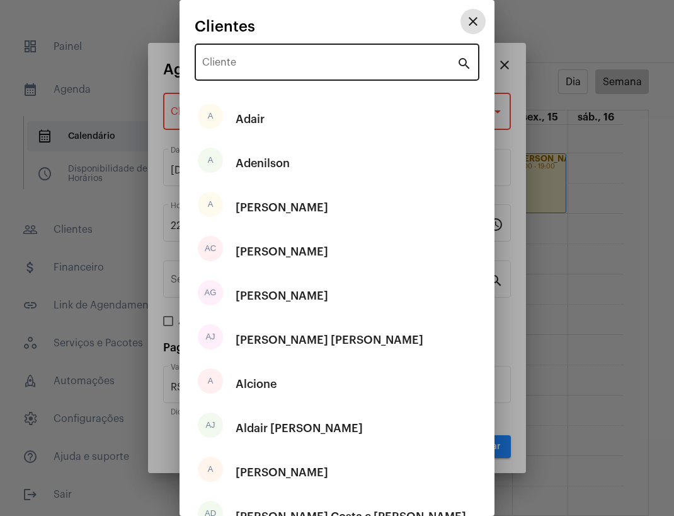
click at [262, 65] on input "Cliente" at bounding box center [329, 64] width 255 height 11
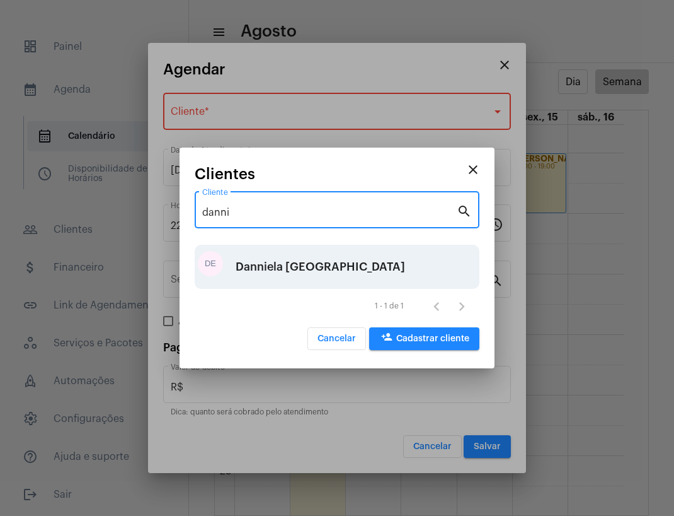
type input "danni"
click at [271, 272] on div "Danniela EUA" at bounding box center [321, 267] width 170 height 38
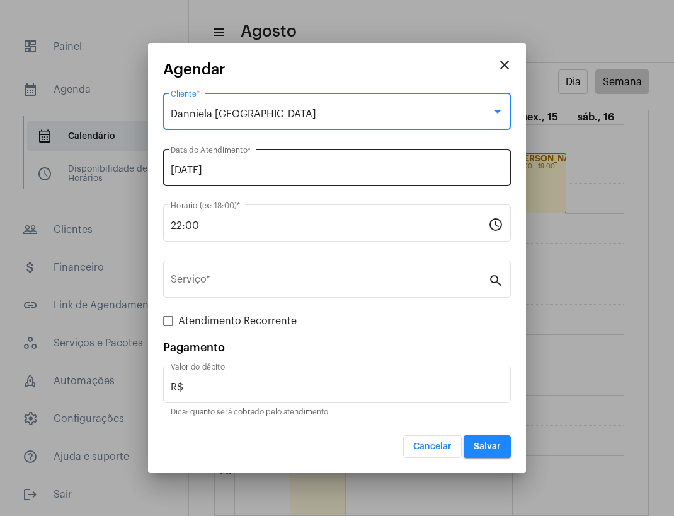
click at [255, 165] on input "12/08/2025" at bounding box center [337, 170] width 333 height 11
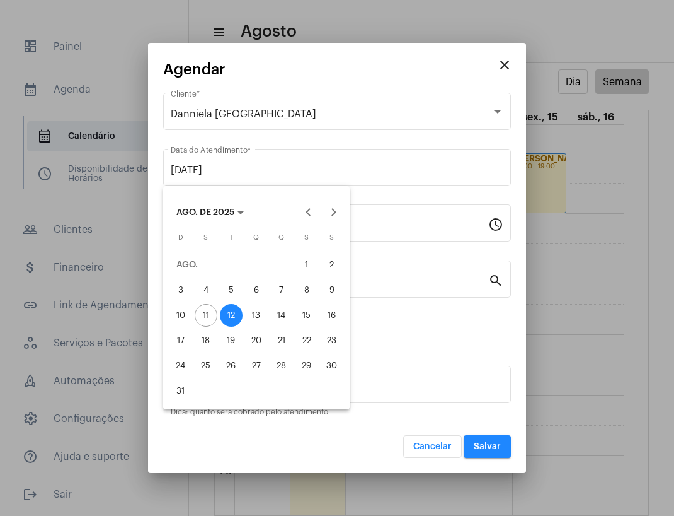
click at [231, 321] on div "12" at bounding box center [231, 315] width 23 height 23
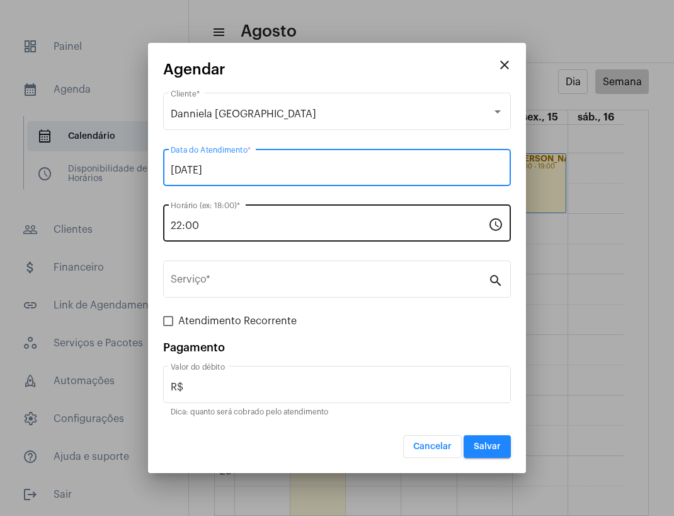
click at [240, 221] on input "22:00" at bounding box center [330, 225] width 318 height 11
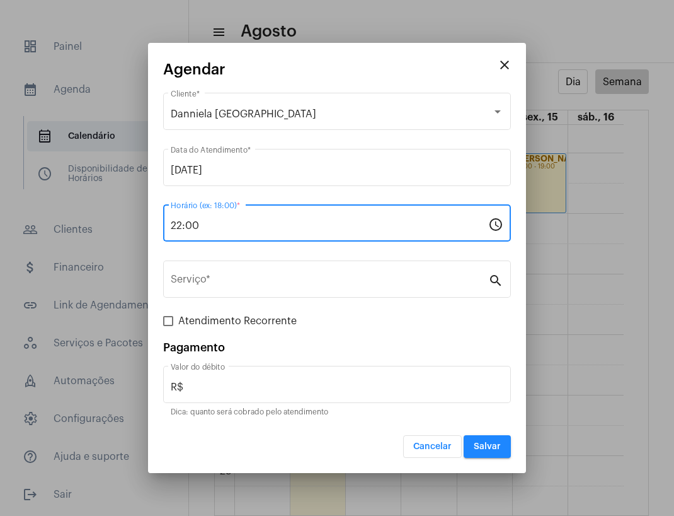
click at [240, 221] on input "22:00" at bounding box center [330, 225] width 318 height 11
click at [171, 222] on input "22:00" at bounding box center [330, 225] width 318 height 11
click at [175, 222] on input "22:00" at bounding box center [330, 225] width 318 height 11
click at [181, 222] on input "22:00" at bounding box center [330, 225] width 318 height 11
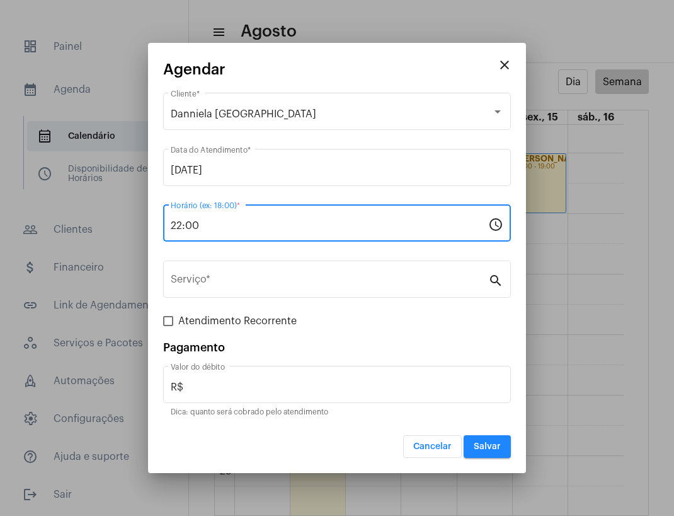
click at [181, 222] on input "22:00" at bounding box center [330, 225] width 318 height 11
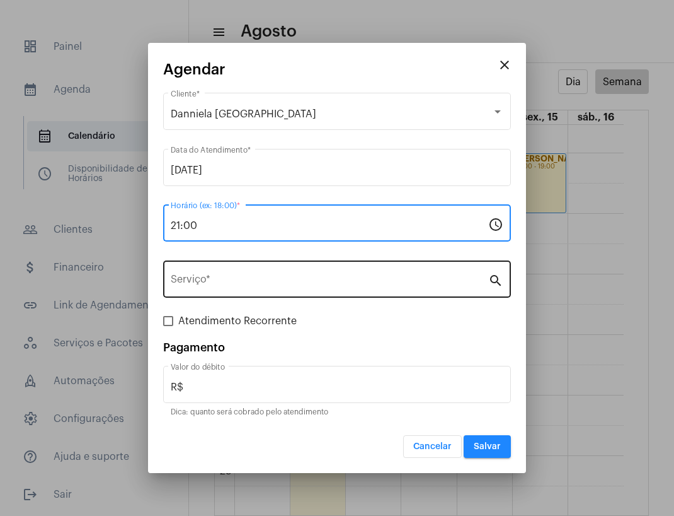
type input "21:00"
click at [222, 279] on input "Serviço *" at bounding box center [330, 281] width 318 height 11
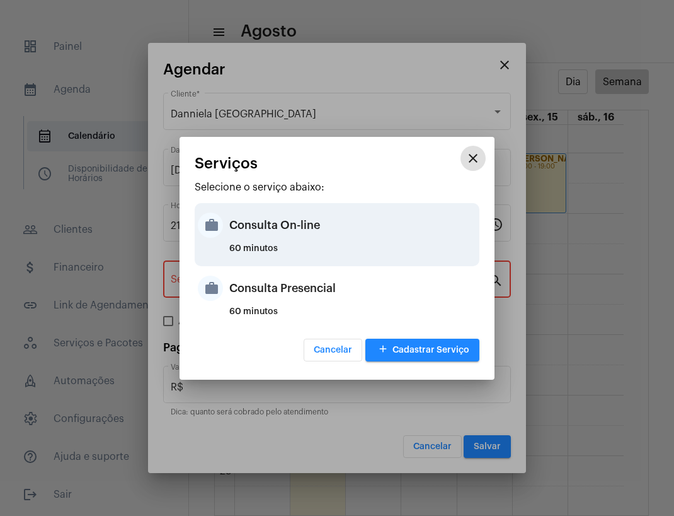
click at [287, 237] on div "Consulta On-line" at bounding box center [352, 225] width 247 height 38
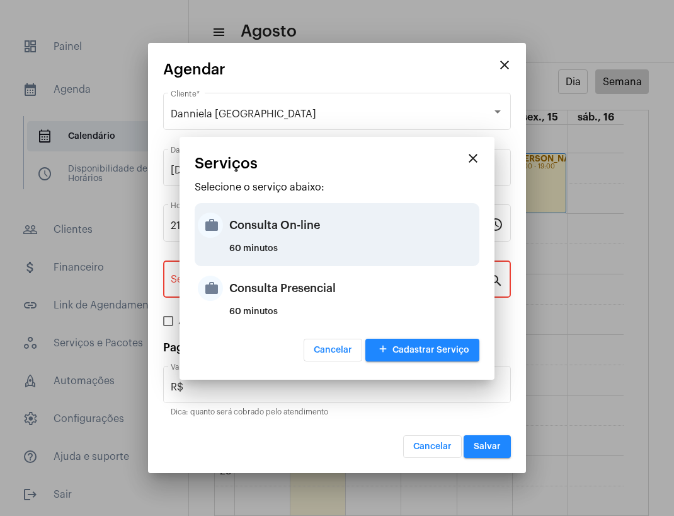
type input "Consulta On-line"
type input "R$ 150"
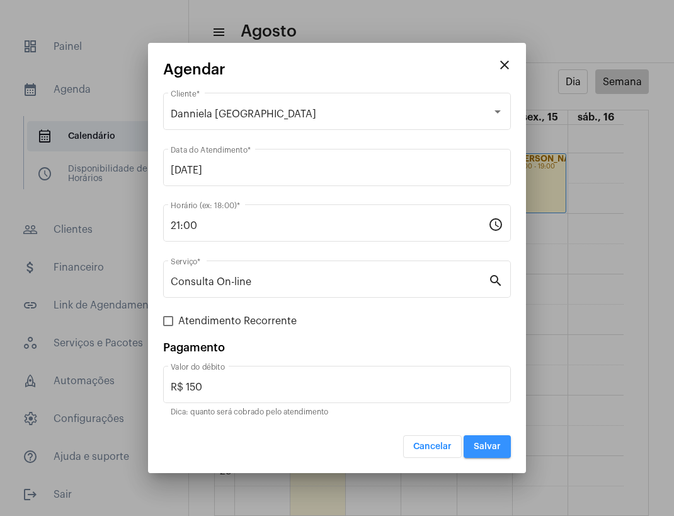
click at [494, 451] on button "Salvar" at bounding box center [487, 446] width 47 height 23
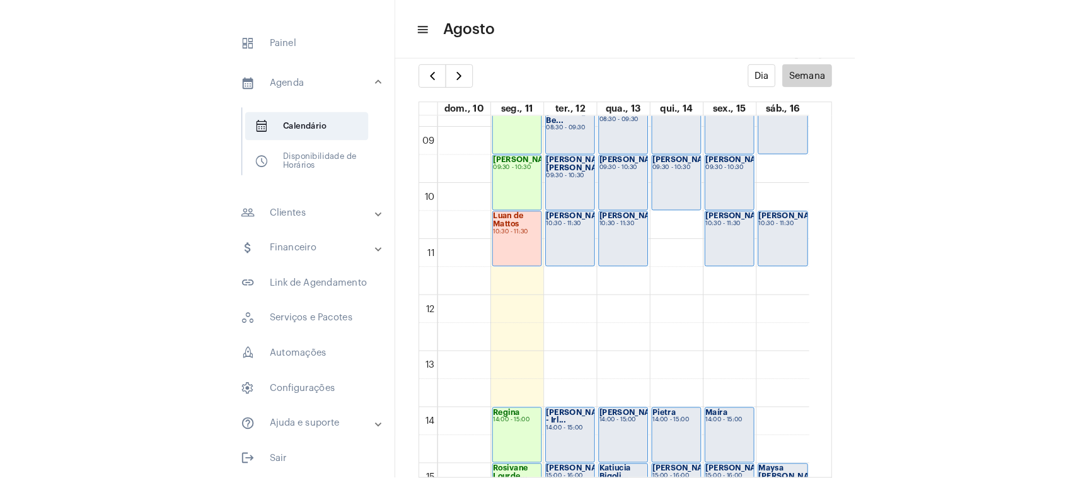
scroll to position [509, 0]
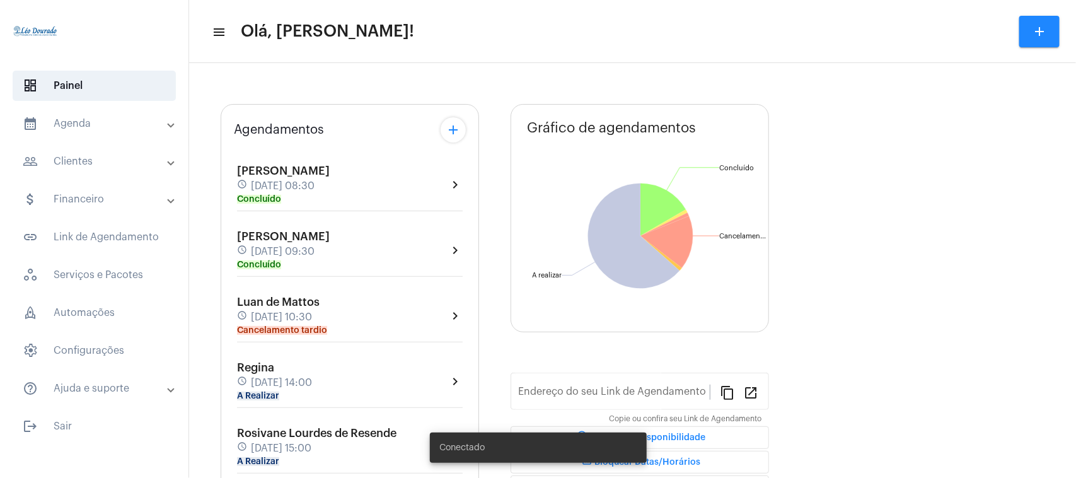
type input "[URL][DOMAIN_NAME][PERSON_NAME]"
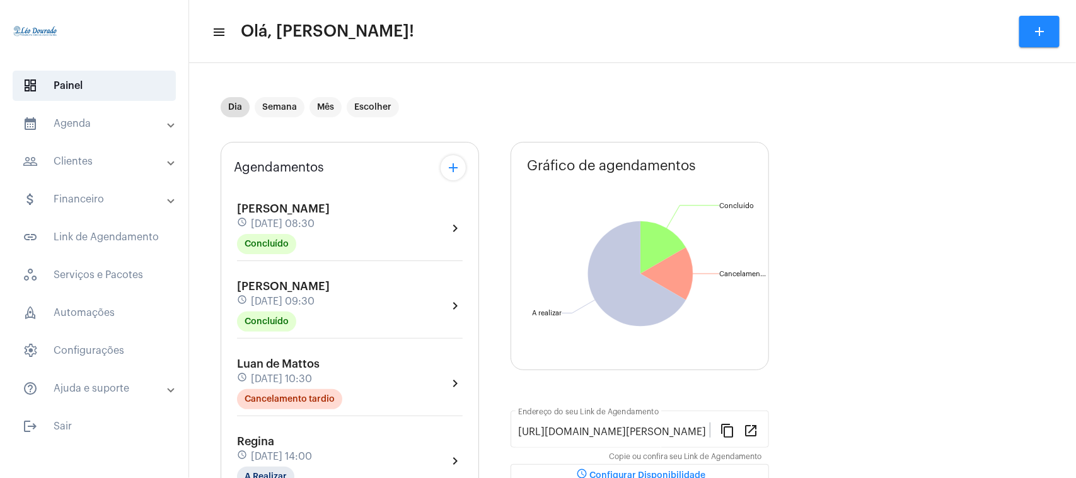
click at [70, 121] on mat-panel-title "calendar_month_outlined Agenda" at bounding box center [96, 123] width 146 height 15
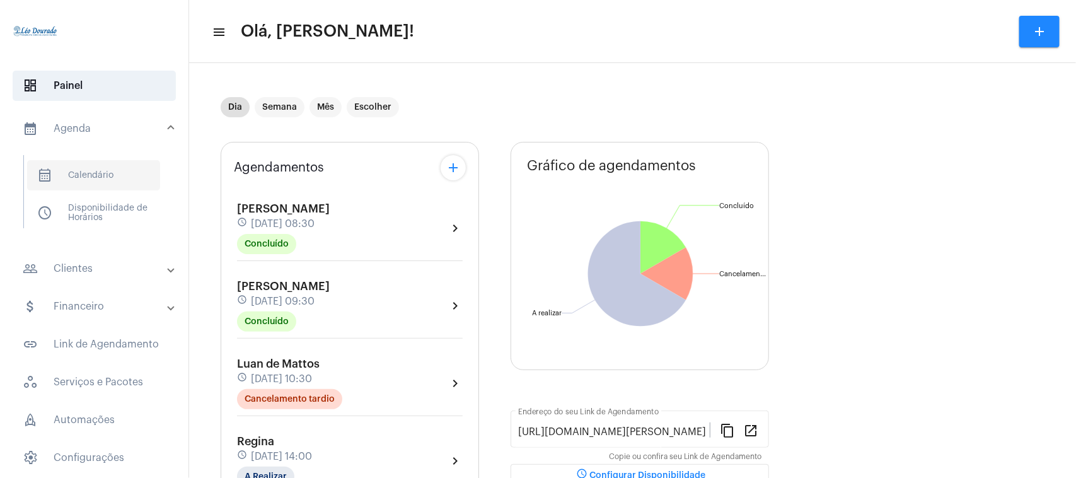
click at [77, 175] on span "calendar_month_outlined Calendário" at bounding box center [93, 175] width 133 height 30
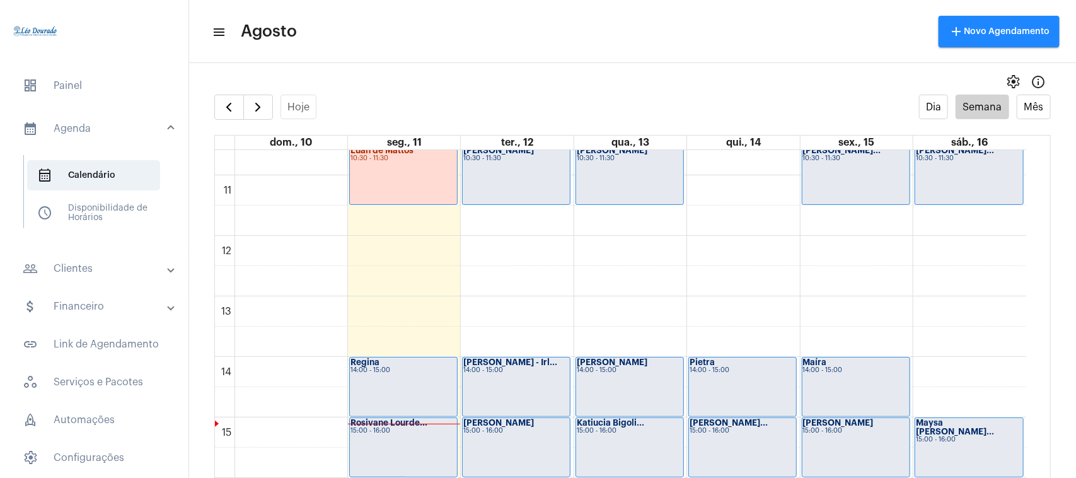
scroll to position [758, 0]
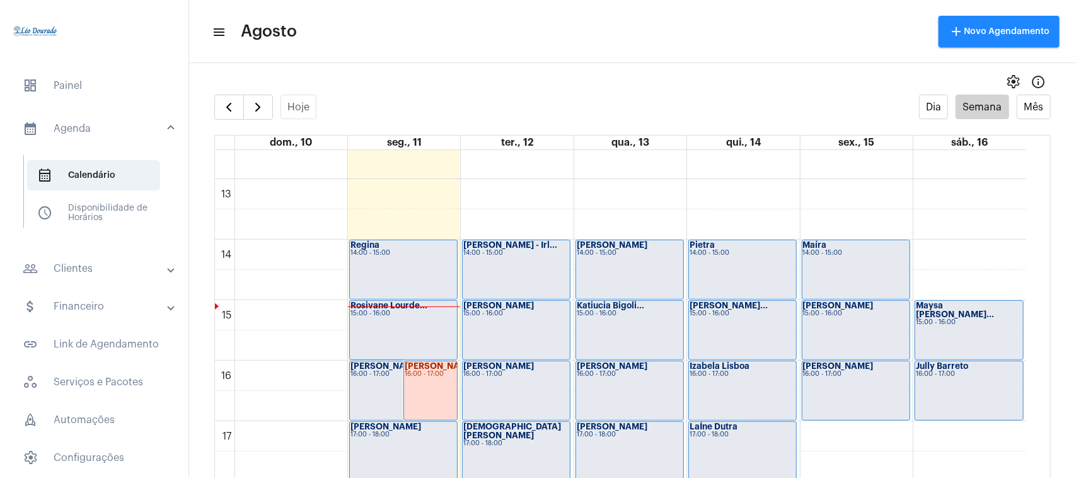
click at [390, 250] on div "14:00 - 15:00" at bounding box center [403, 253] width 106 height 7
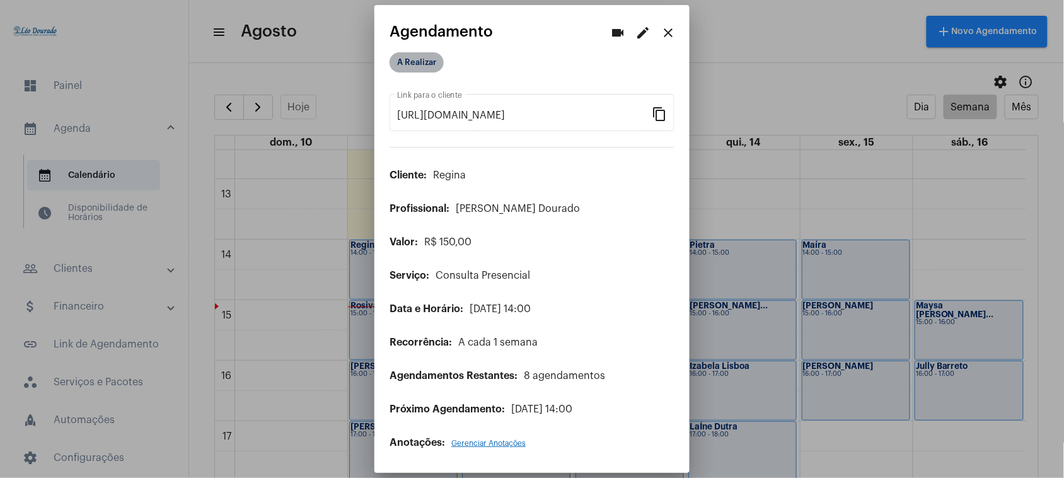
click at [424, 67] on mat-chip "A Realizar" at bounding box center [417, 62] width 54 height 20
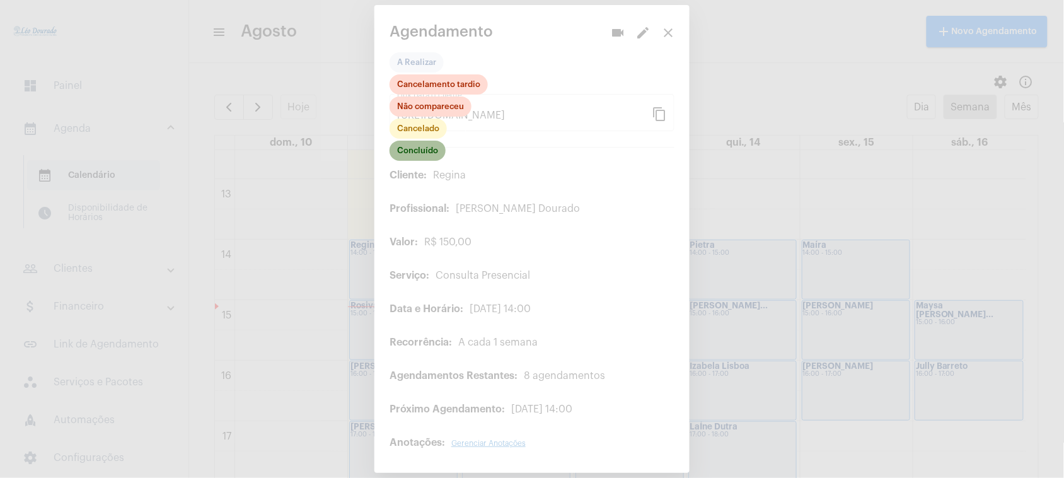
click at [418, 149] on mat-chip "Concluído" at bounding box center [418, 151] width 56 height 20
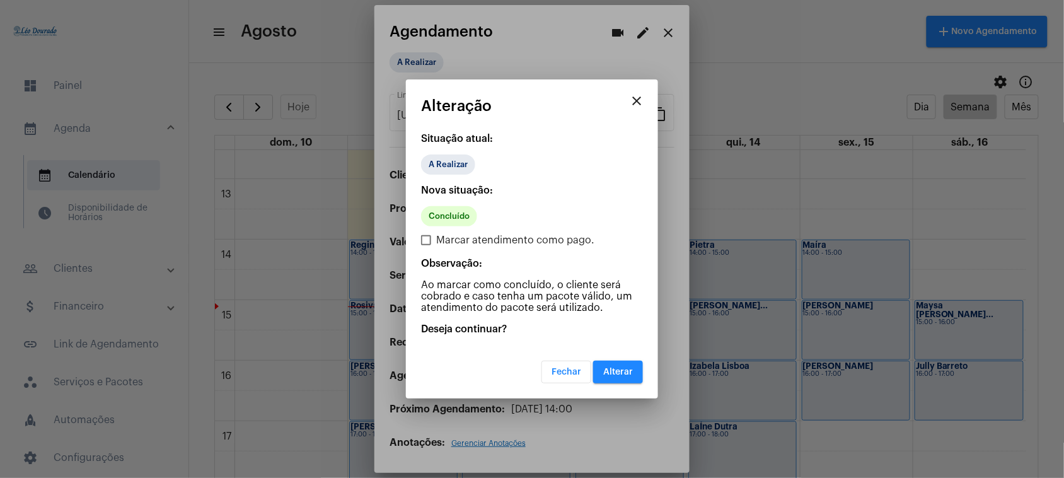
click at [437, 243] on span "Marcar atendimento como pago." at bounding box center [515, 240] width 158 height 15
click at [426, 245] on input "Marcar atendimento como pago." at bounding box center [425, 245] width 1 height 1
checkbox input "true"
click at [624, 367] on span "Alterar" at bounding box center [618, 371] width 30 height 9
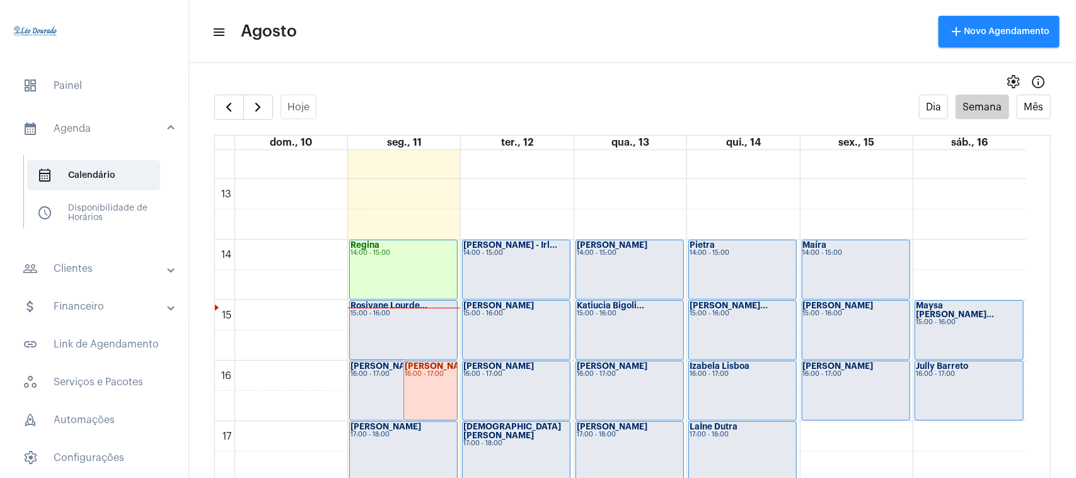
click at [410, 328] on div "Rosivane Lourde... 15:00 - 16:00" at bounding box center [403, 330] width 107 height 59
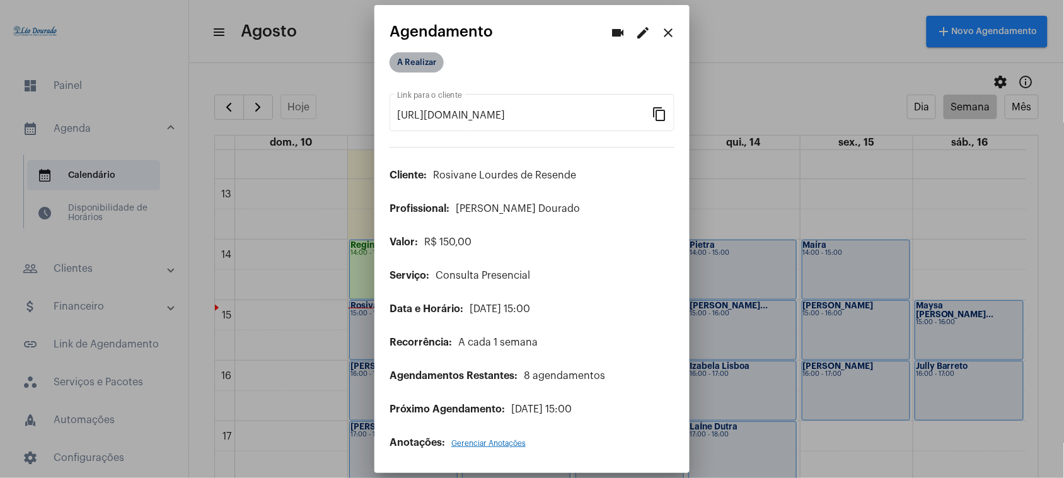
click at [422, 62] on mat-chip "A Realizar" at bounding box center [417, 62] width 54 height 20
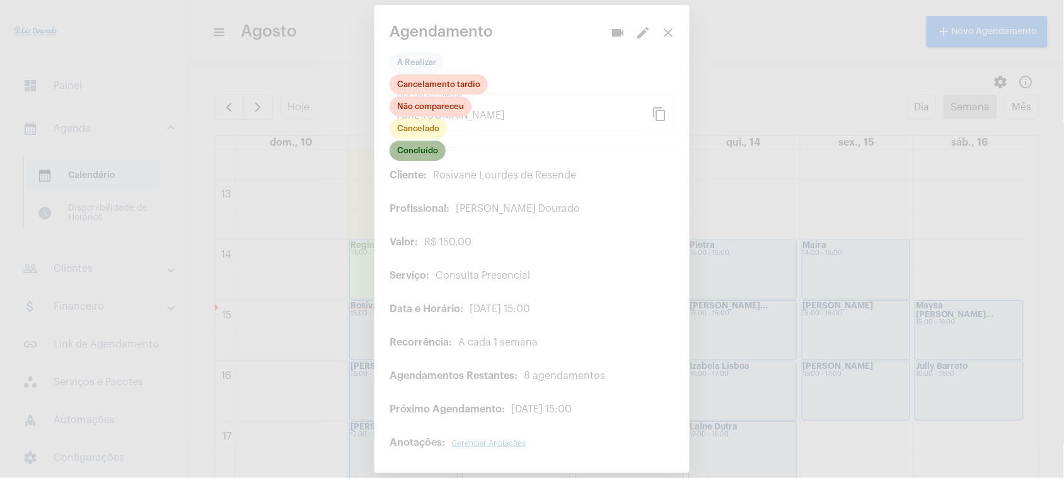
click at [421, 148] on mat-chip "Concluído" at bounding box center [418, 151] width 56 height 20
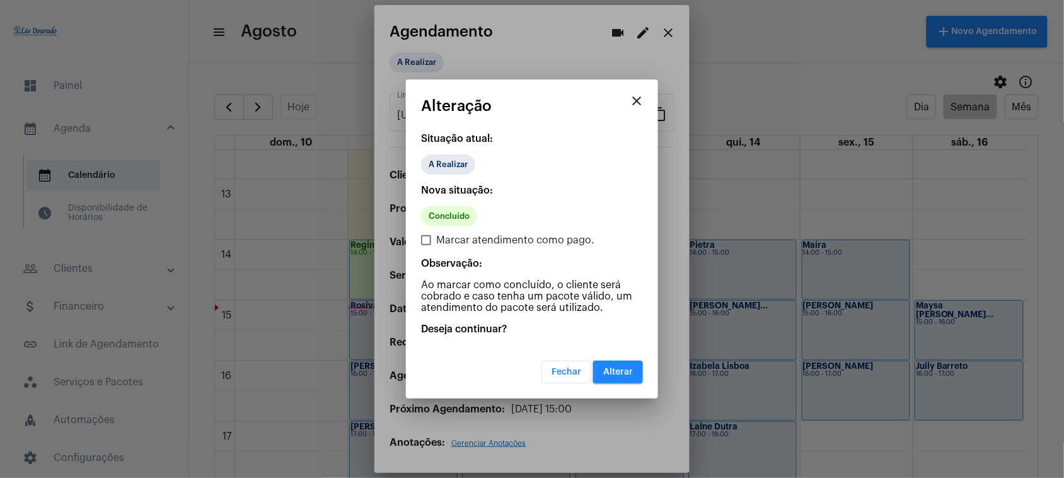
click at [436, 243] on span "Marcar atendimento como pago." at bounding box center [515, 240] width 158 height 15
click at [426, 245] on input "Marcar atendimento como pago." at bounding box center [425, 245] width 1 height 1
checkbox input "true"
click at [615, 373] on span "Alterar" at bounding box center [618, 371] width 30 height 9
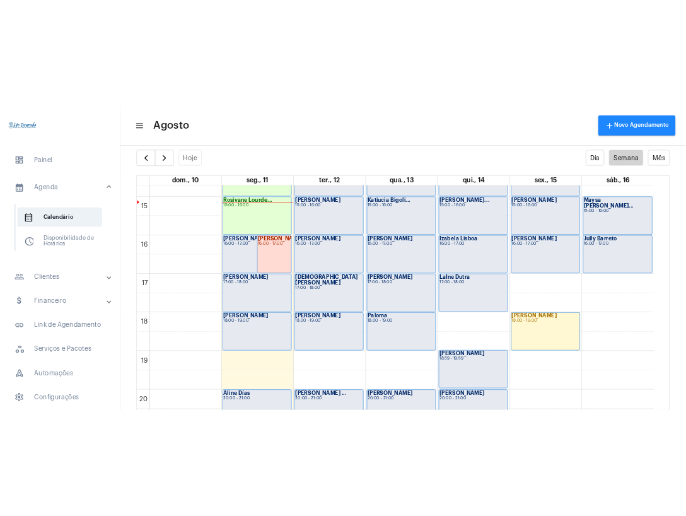
scroll to position [862, 0]
